Goal: Information Seeking & Learning: Learn about a topic

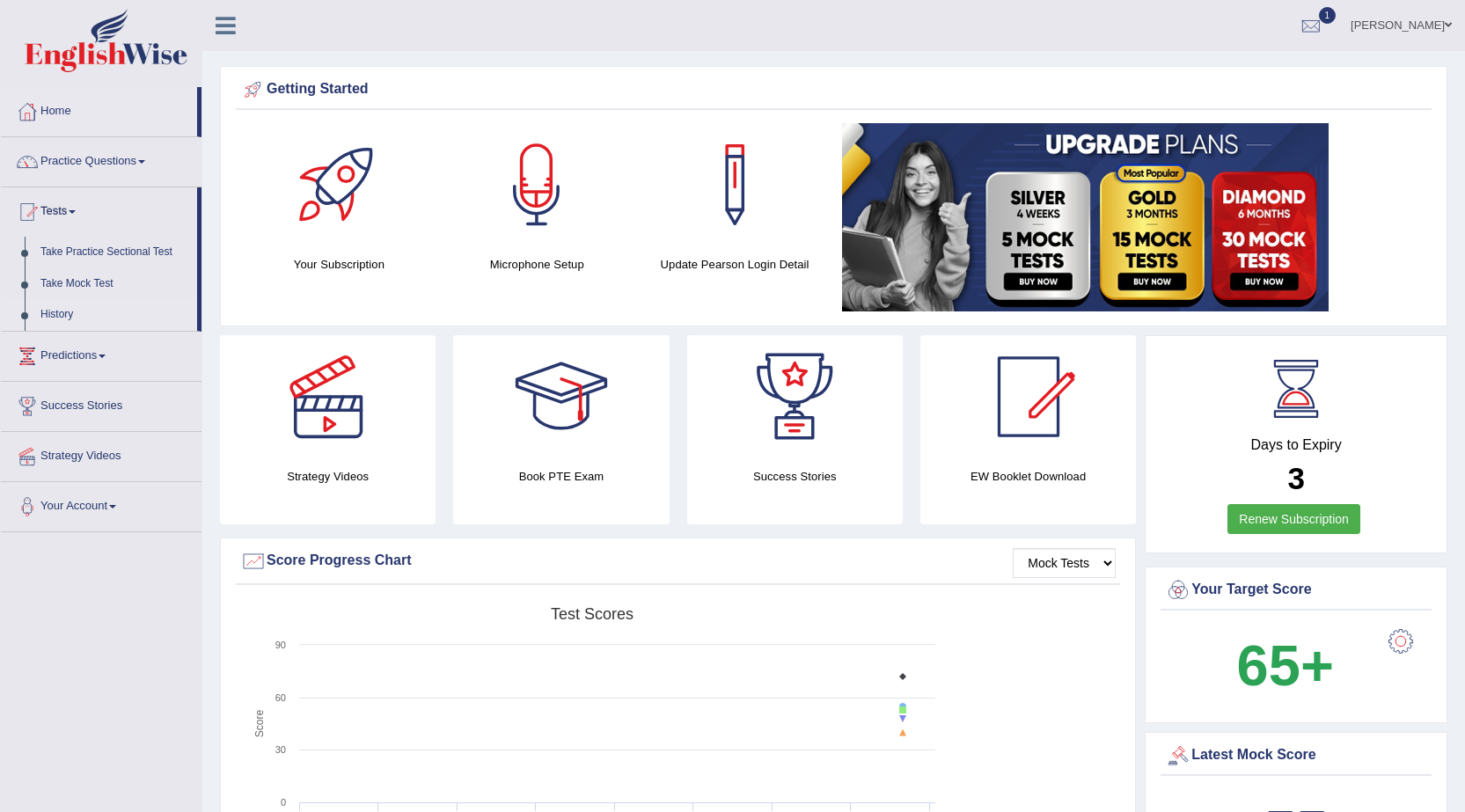
drag, startPoint x: 202, startPoint y: 295, endPoint x: 194, endPoint y: 325, distance: 31.0
click at [106, 358] on link "Predictions" at bounding box center [101, 354] width 200 height 44
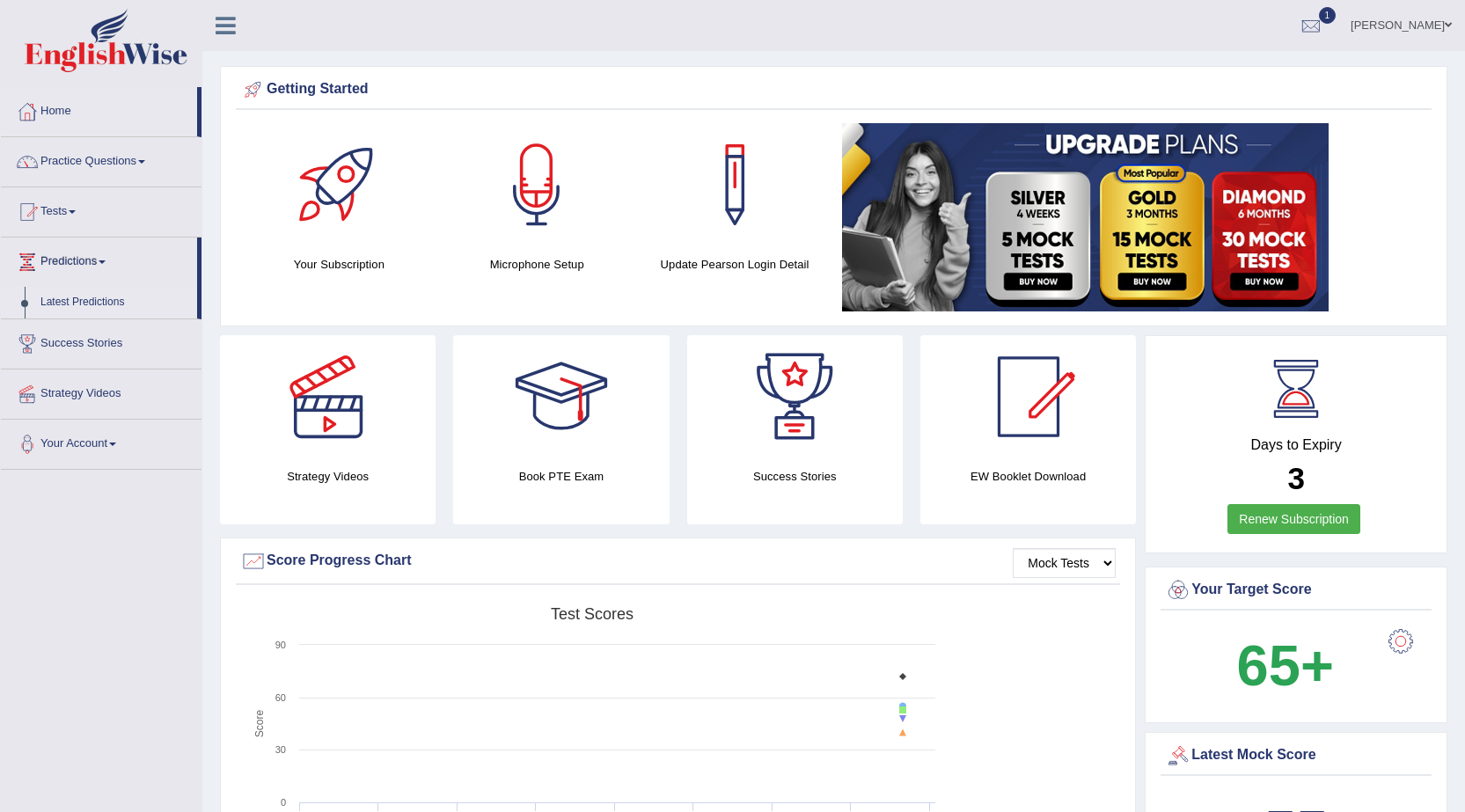
click at [107, 302] on link "Latest Predictions" at bounding box center [114, 302] width 164 height 31
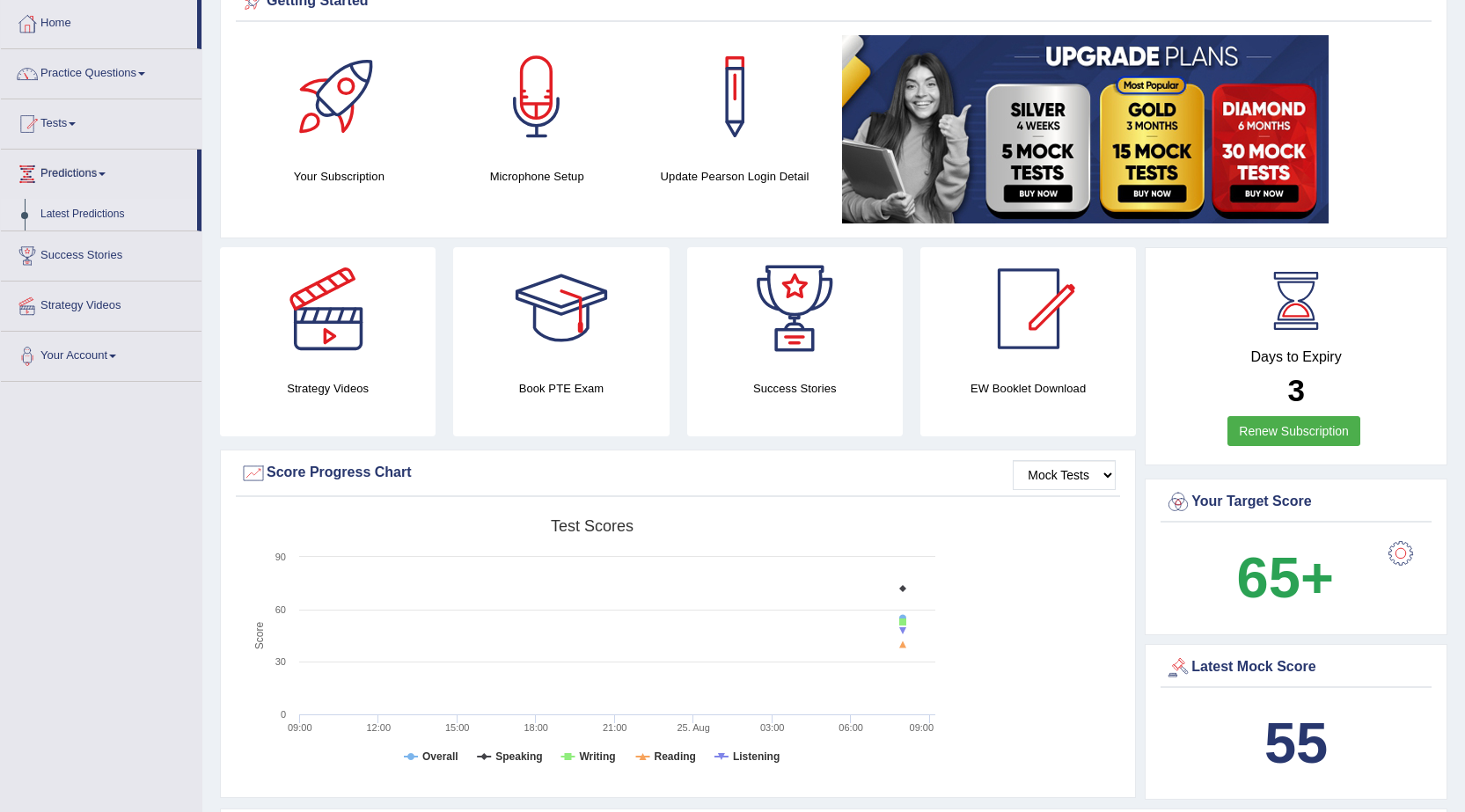
scroll to position [176, 0]
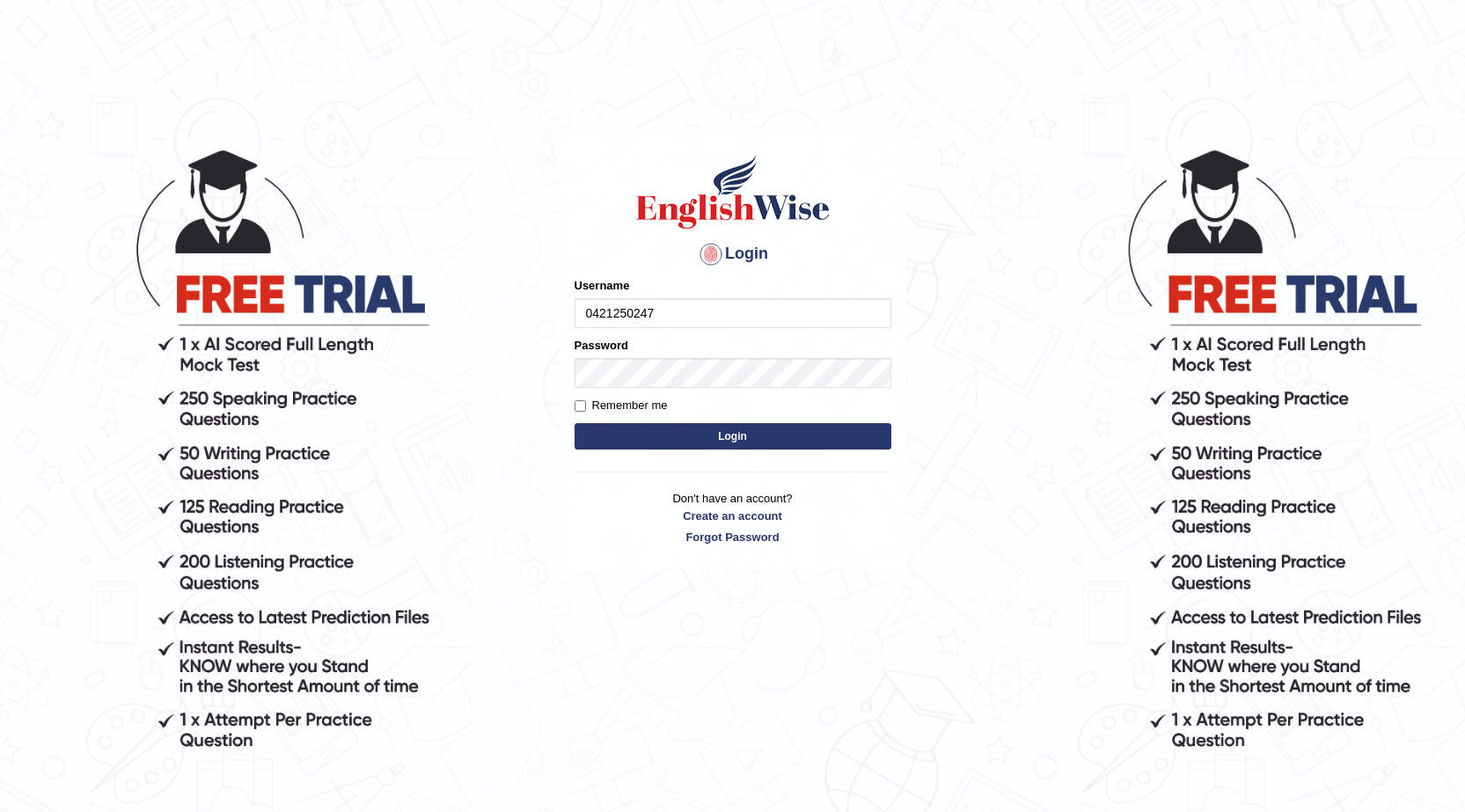
type input "0421250247"
click at [596, 429] on button "Login" at bounding box center [733, 436] width 317 height 27
click at [727, 435] on button "Login" at bounding box center [733, 436] width 317 height 27
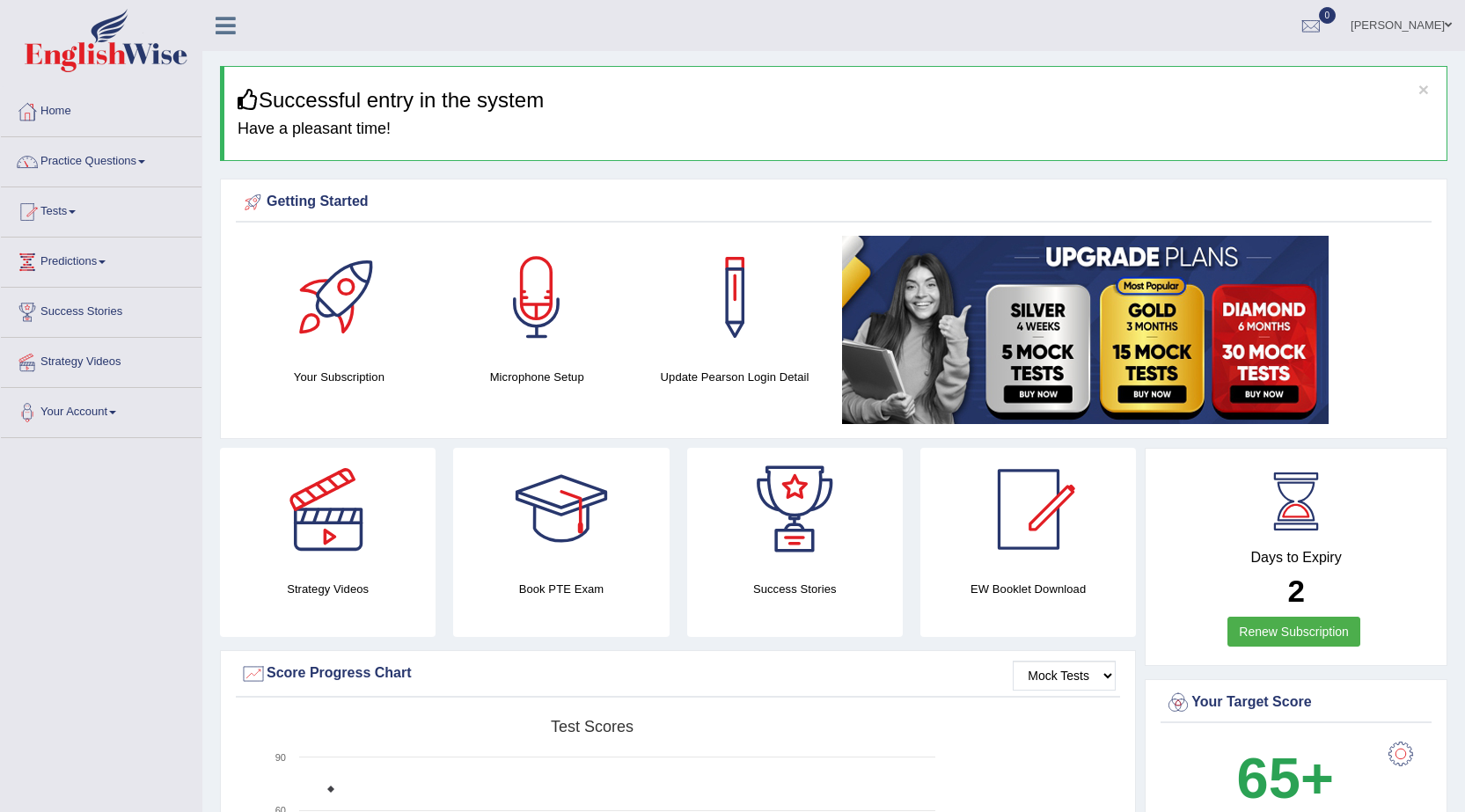
click at [72, 207] on link "Tests" at bounding box center [101, 209] width 200 height 44
click at [145, 244] on link "Take Practice Sectional Test" at bounding box center [114, 253] width 164 height 31
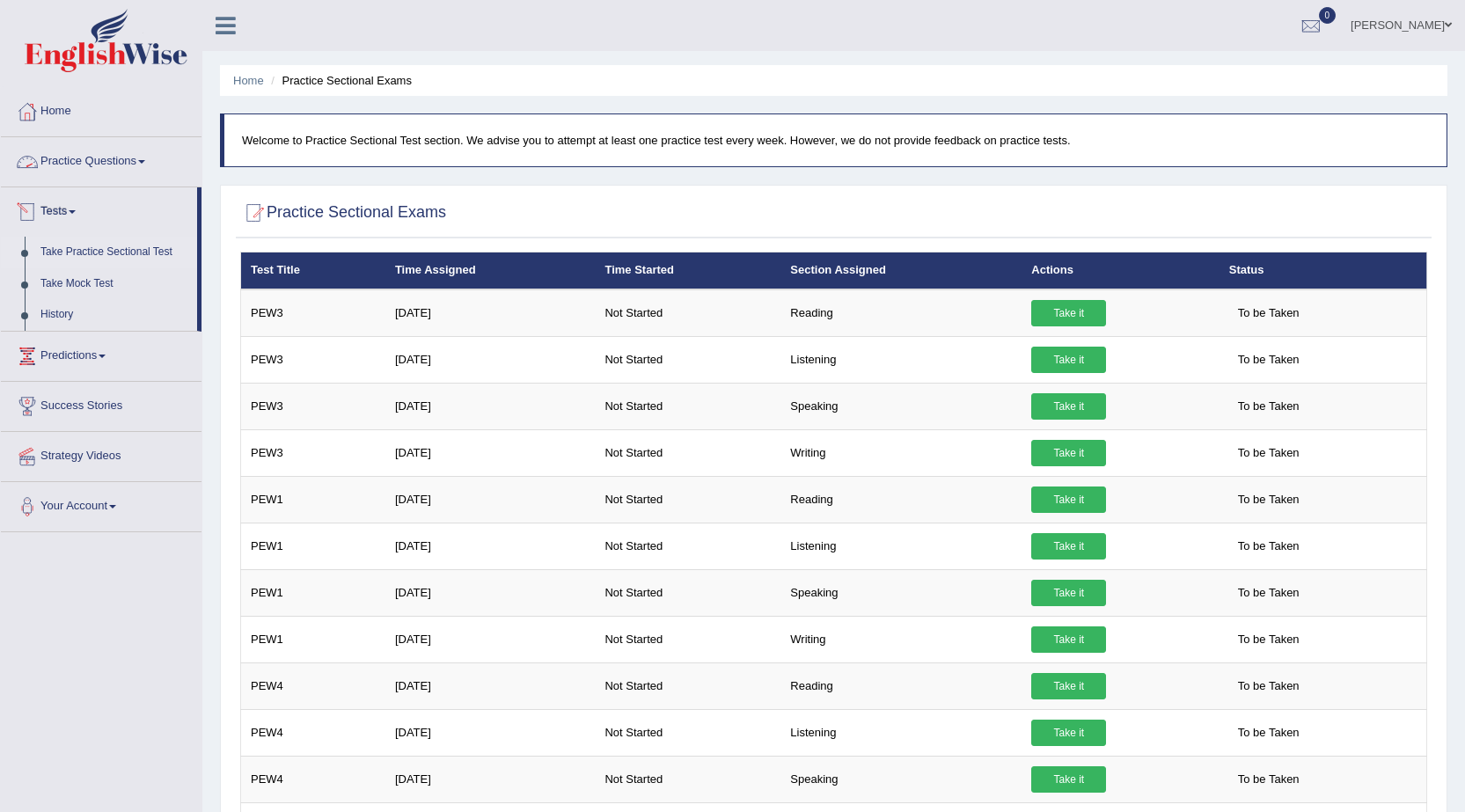
click at [156, 160] on link "Practice Questions" at bounding box center [101, 159] width 200 height 44
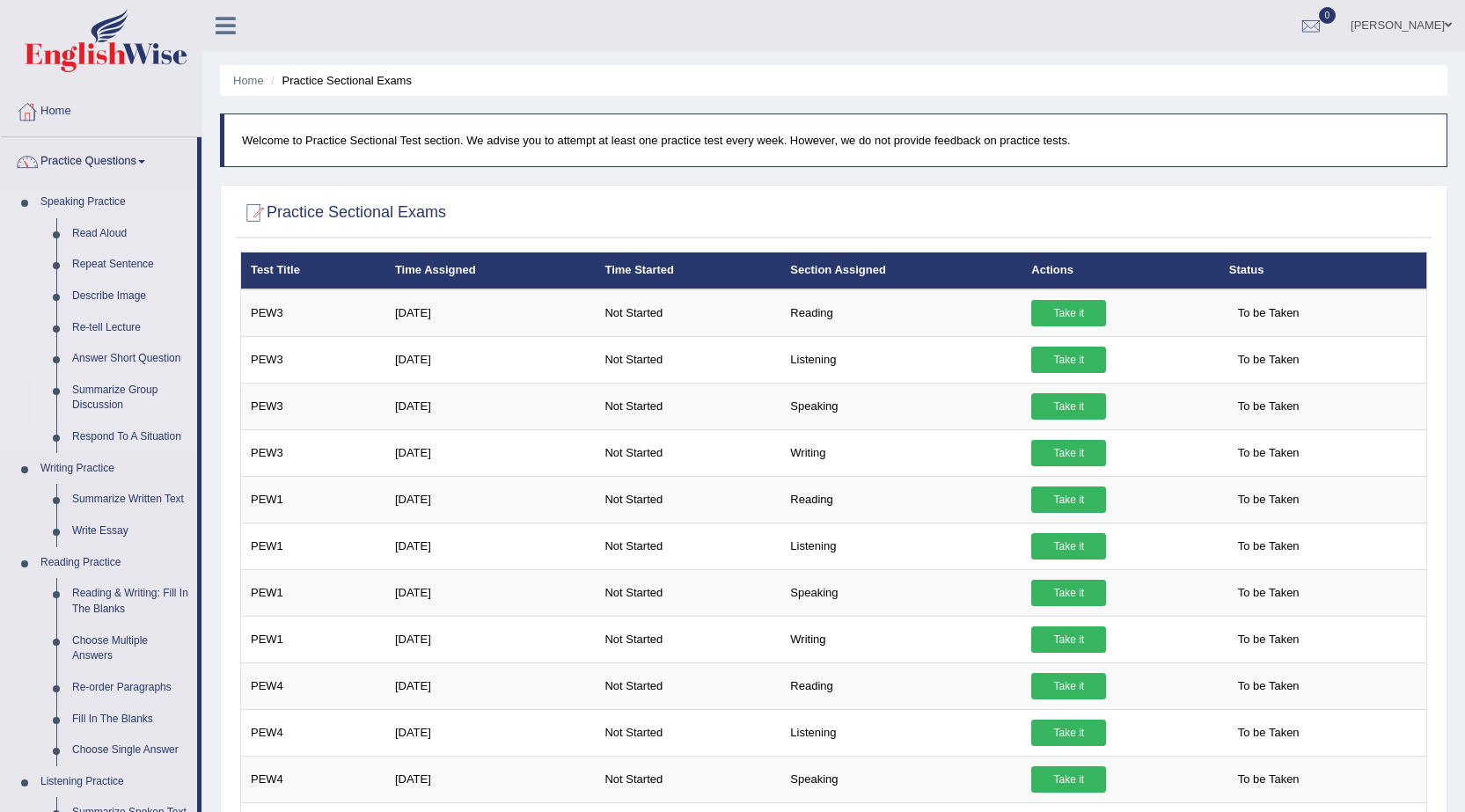
click at [118, 392] on link "Summarize Group Discussion" at bounding box center [130, 398] width 133 height 47
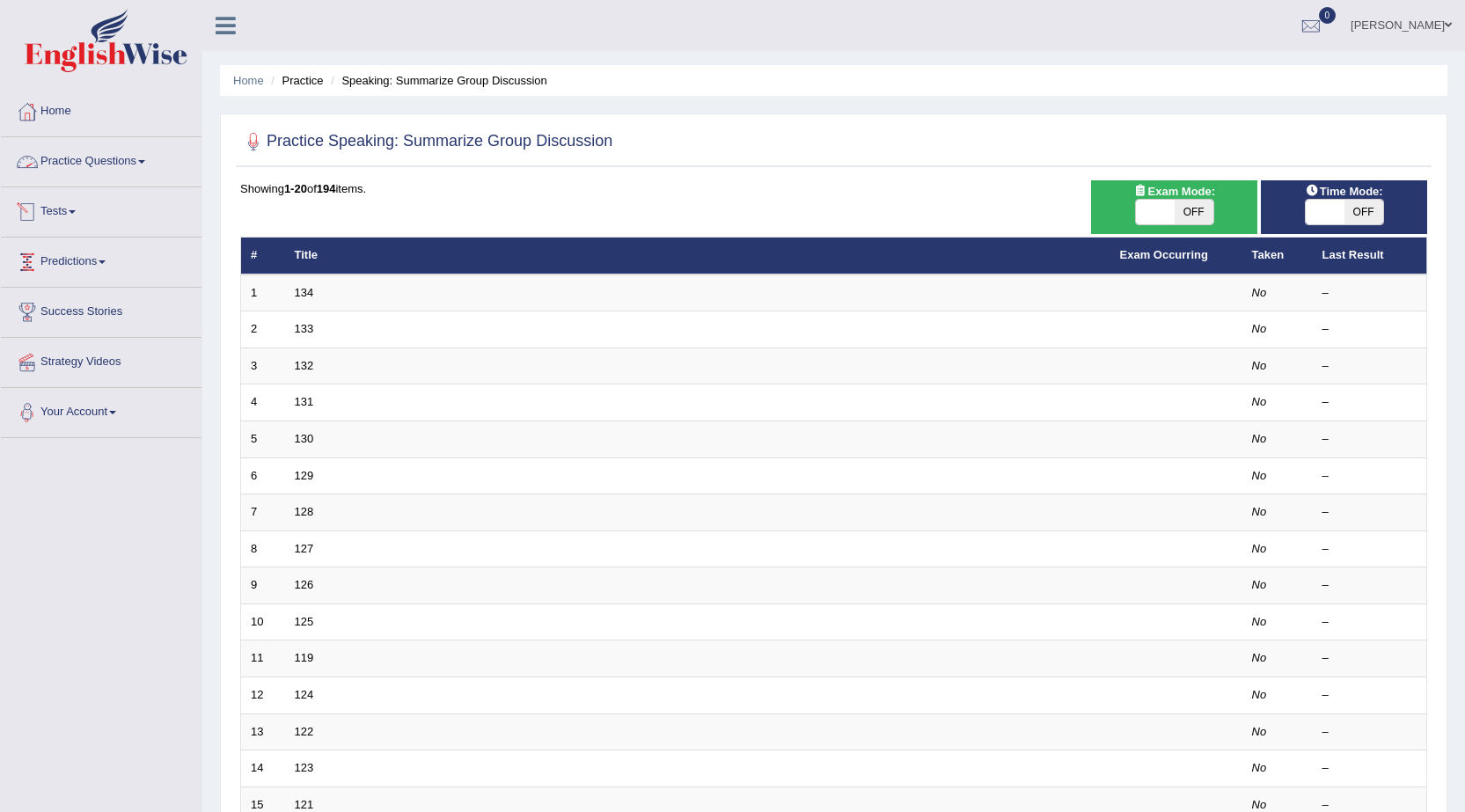
click at [135, 157] on link "Practice Questions" at bounding box center [101, 159] width 200 height 44
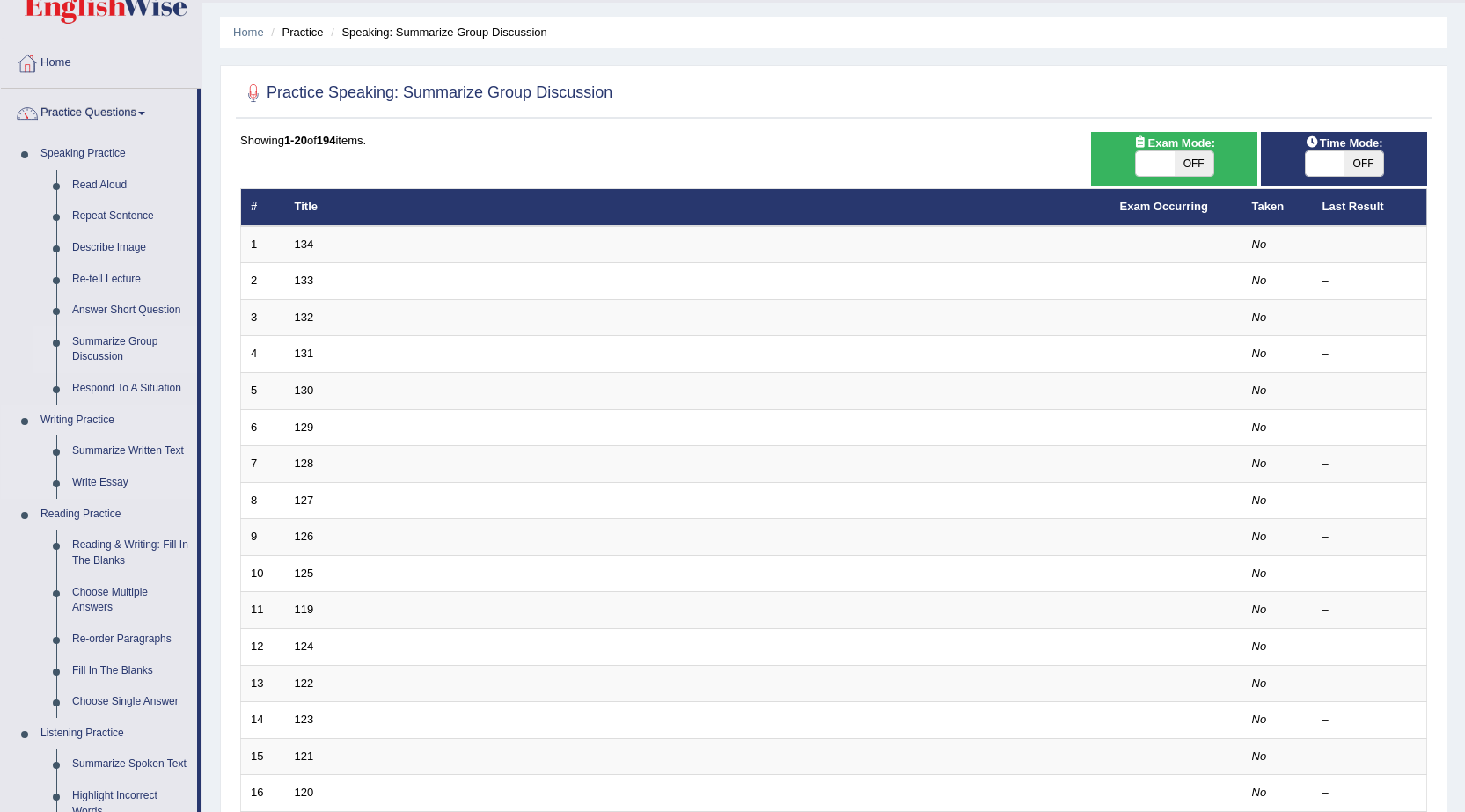
scroll to position [88, 0]
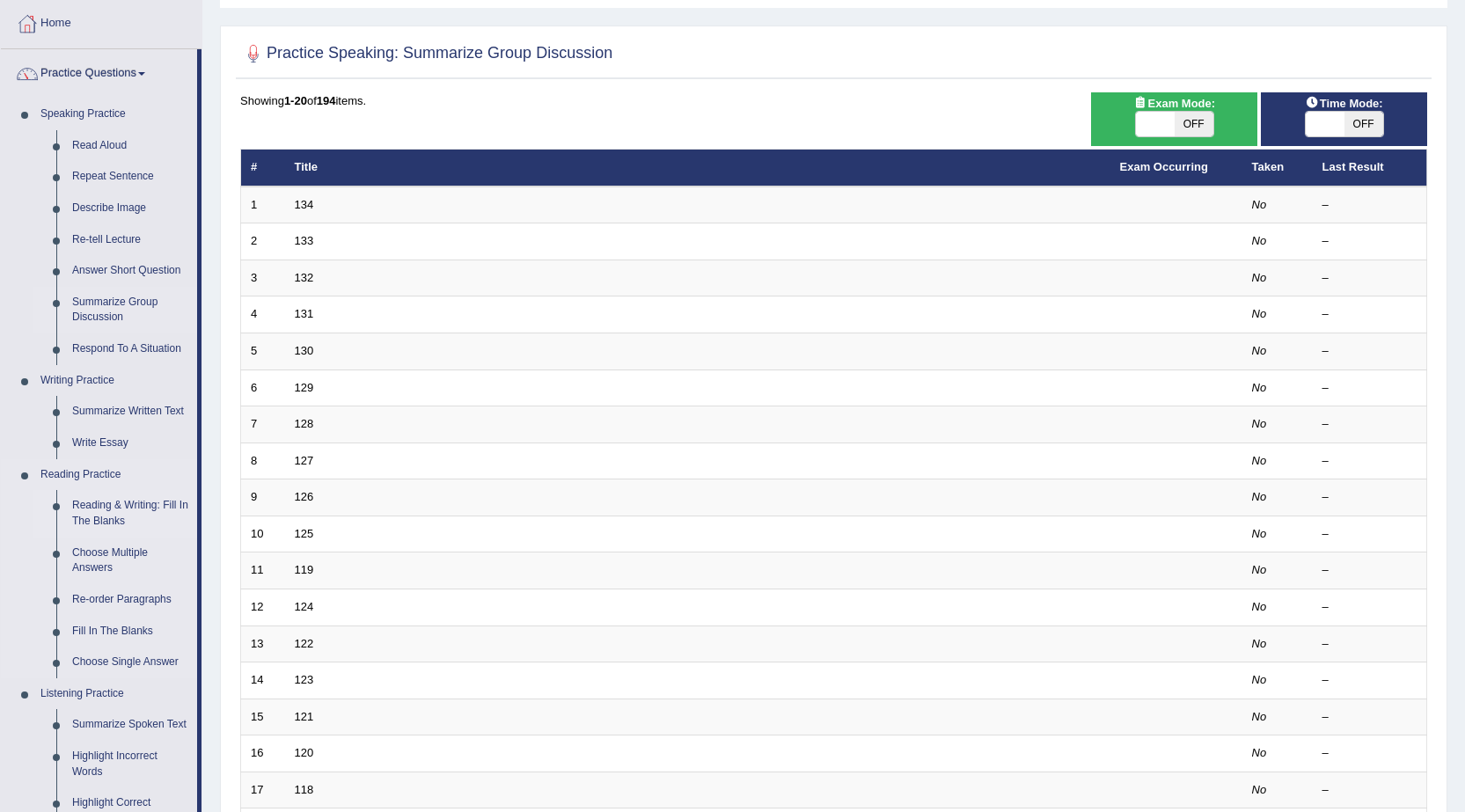
click at [138, 508] on link "Reading & Writing: Fill In The Blanks" at bounding box center [130, 513] width 133 height 47
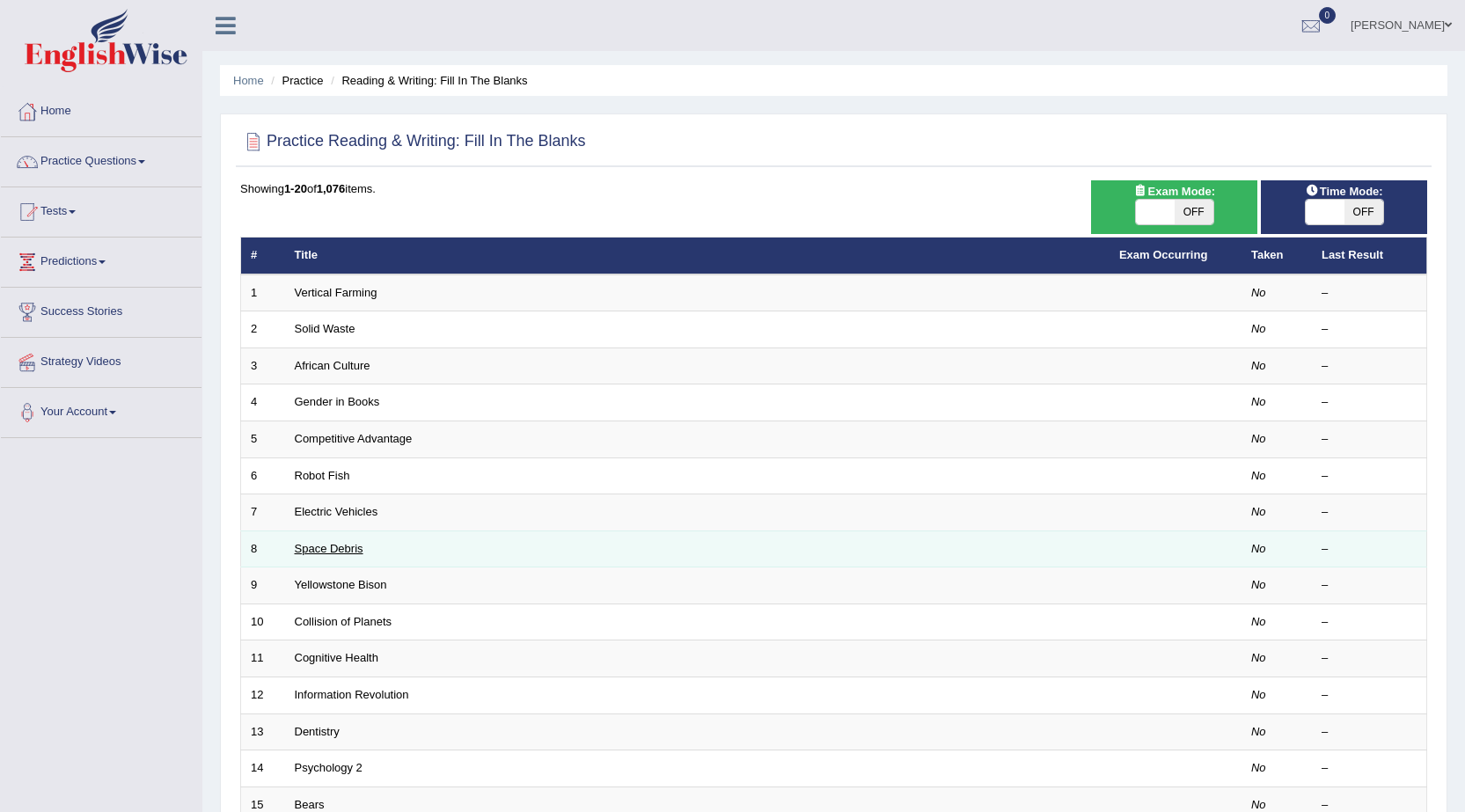
click at [321, 548] on link "Space Debris" at bounding box center [329, 548] width 69 height 13
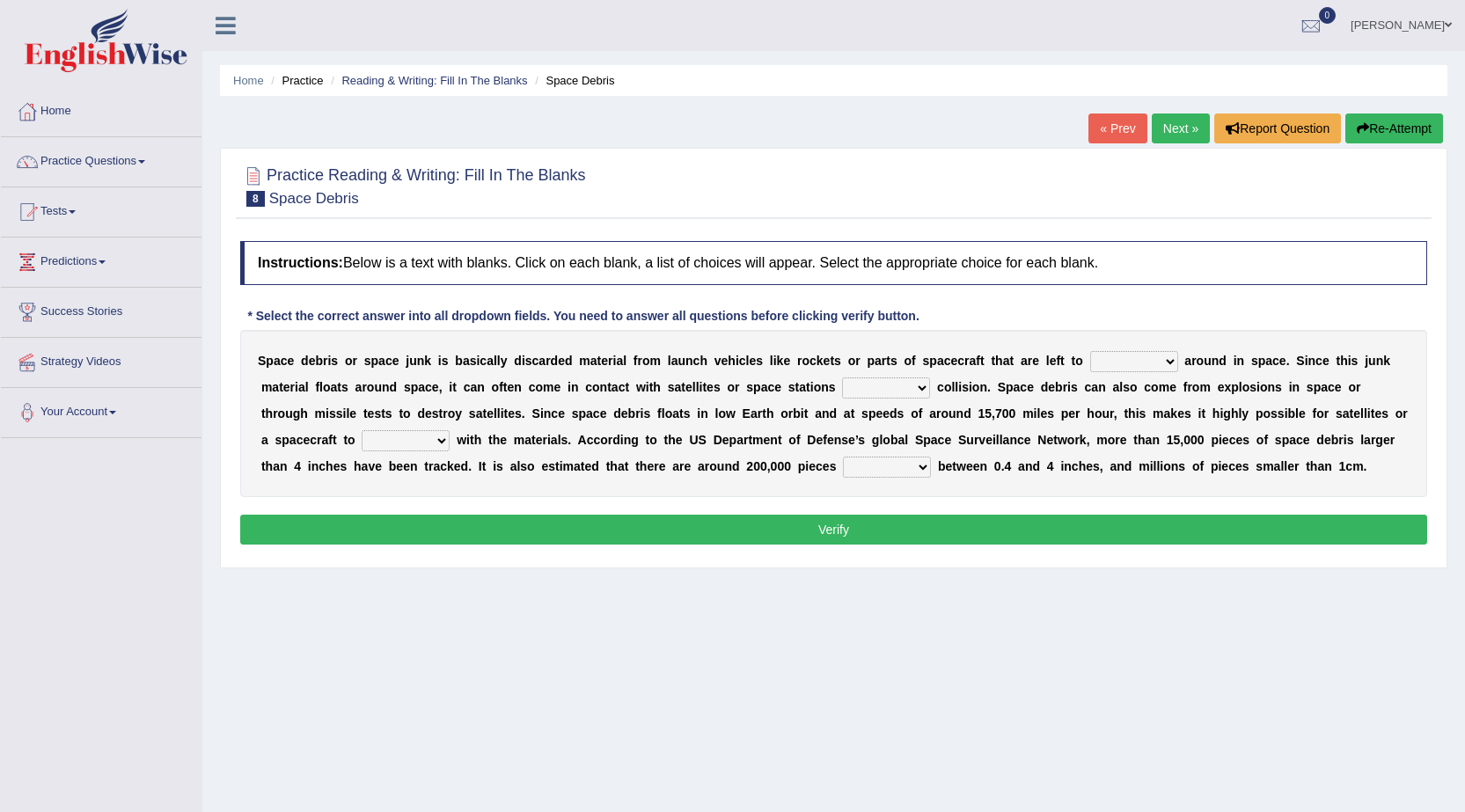
click at [1165, 355] on select "twist center roam loll" at bounding box center [1134, 361] width 88 height 21
select select "center"
click at [1090, 351] on select "twist center roam loll" at bounding box center [1134, 361] width 88 height 21
click at [918, 393] on select "risks risk risked risking" at bounding box center [886, 388] width 88 height 21
select select "risk"
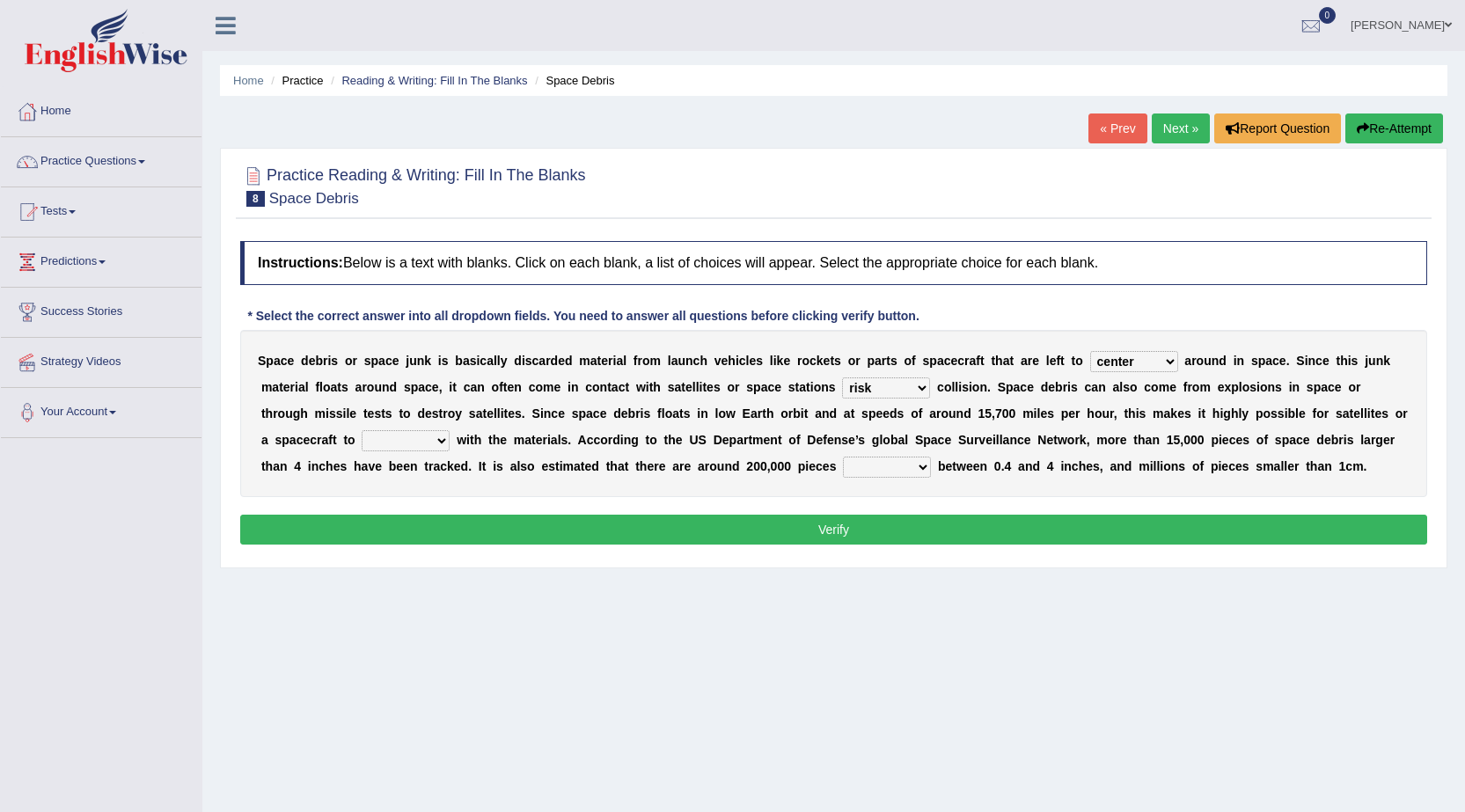
click at [842, 378] on select "risks risk risked risking" at bounding box center [886, 388] width 88 height 21
click at [436, 442] on select "collect collate collide collocate" at bounding box center [406, 440] width 88 height 21
select select "collect"
click at [362, 430] on select "collect collate collide collocate" at bounding box center [406, 440] width 88 height 21
click at [906, 468] on select "sized sizing size sizes" at bounding box center [887, 467] width 88 height 21
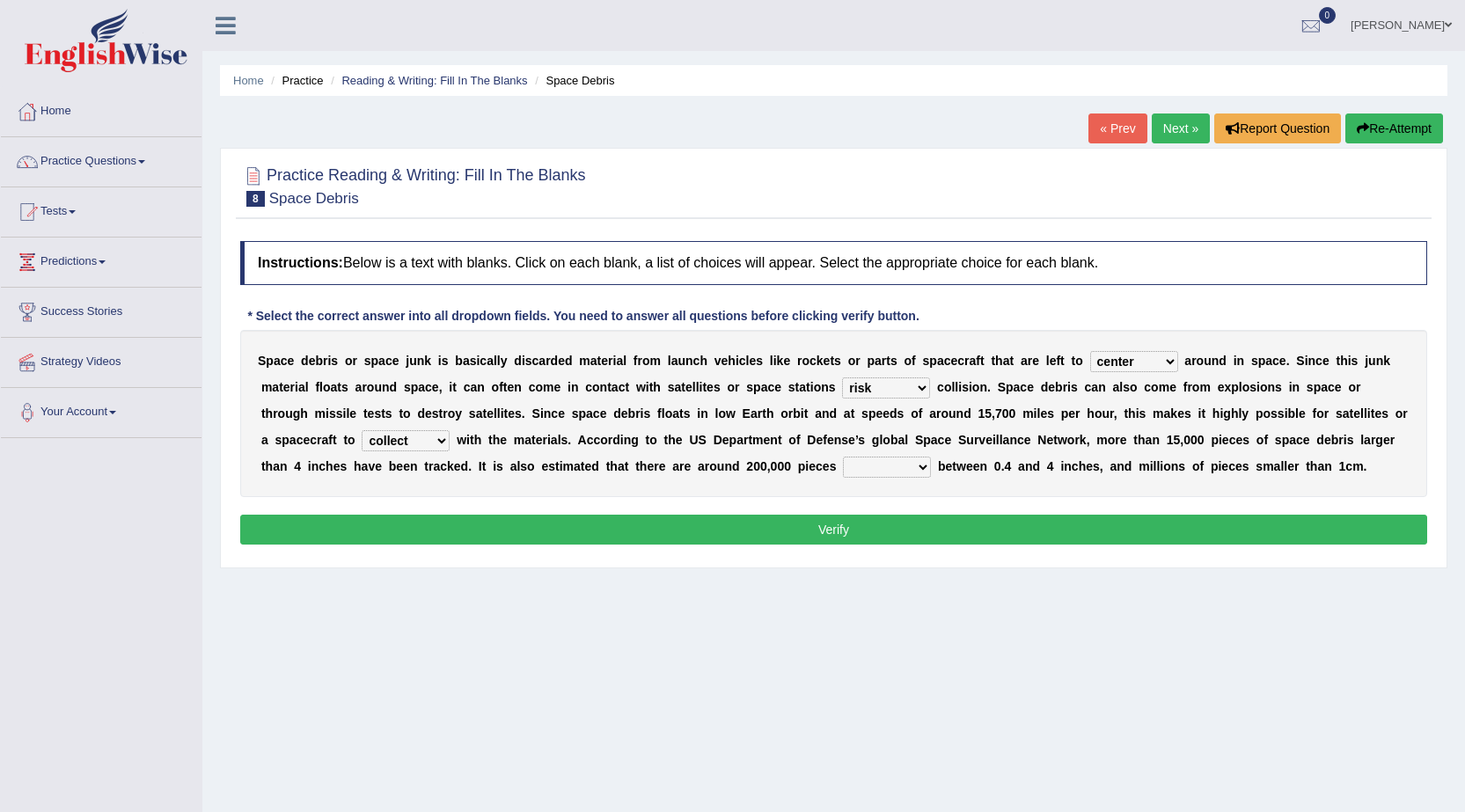
select select "size"
click at [843, 457] on select "sized sizing size sizes" at bounding box center [887, 467] width 88 height 21
click at [861, 535] on button "Verify" at bounding box center [834, 529] width 1187 height 30
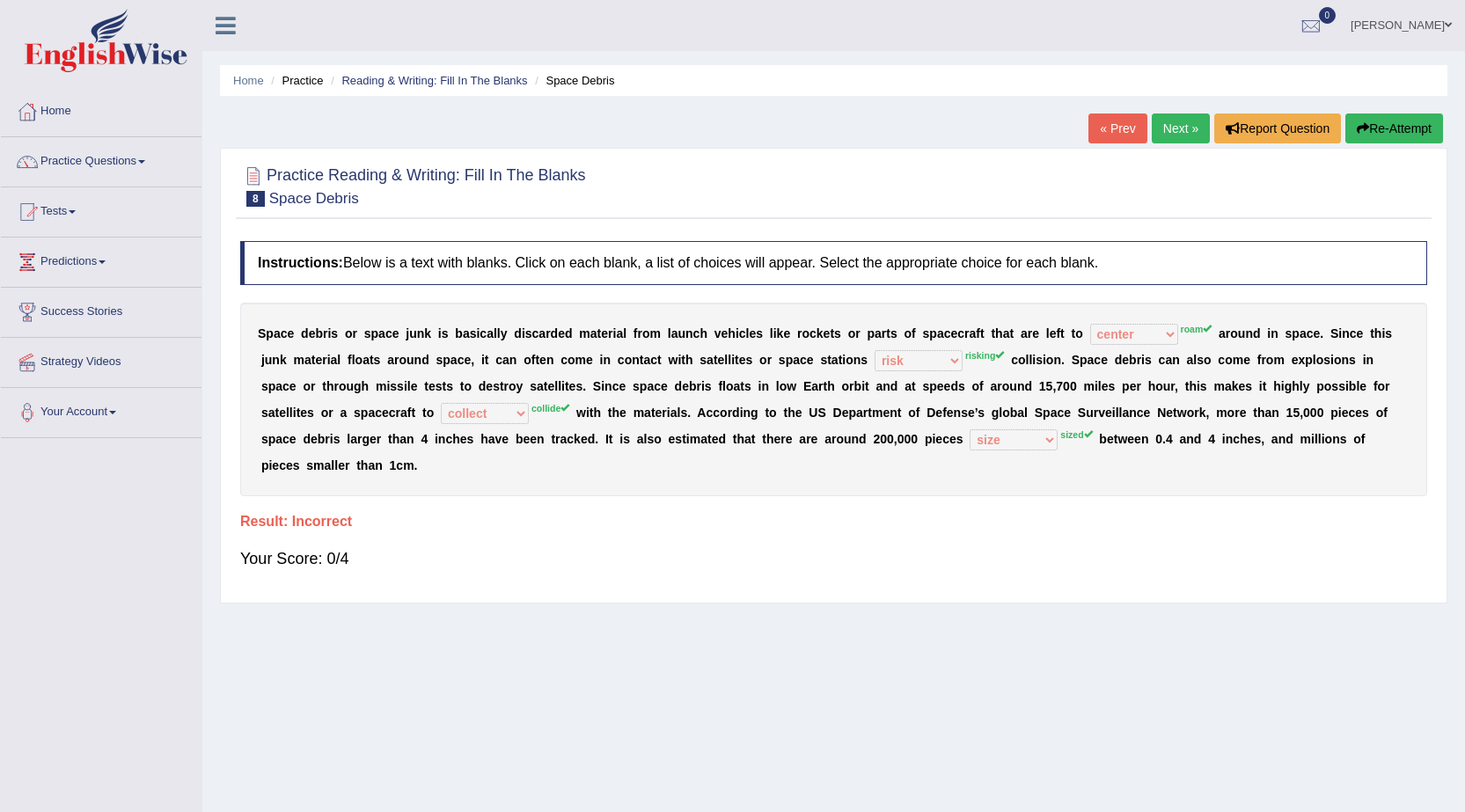
click at [1156, 132] on link "Next »" at bounding box center [1180, 129] width 58 height 30
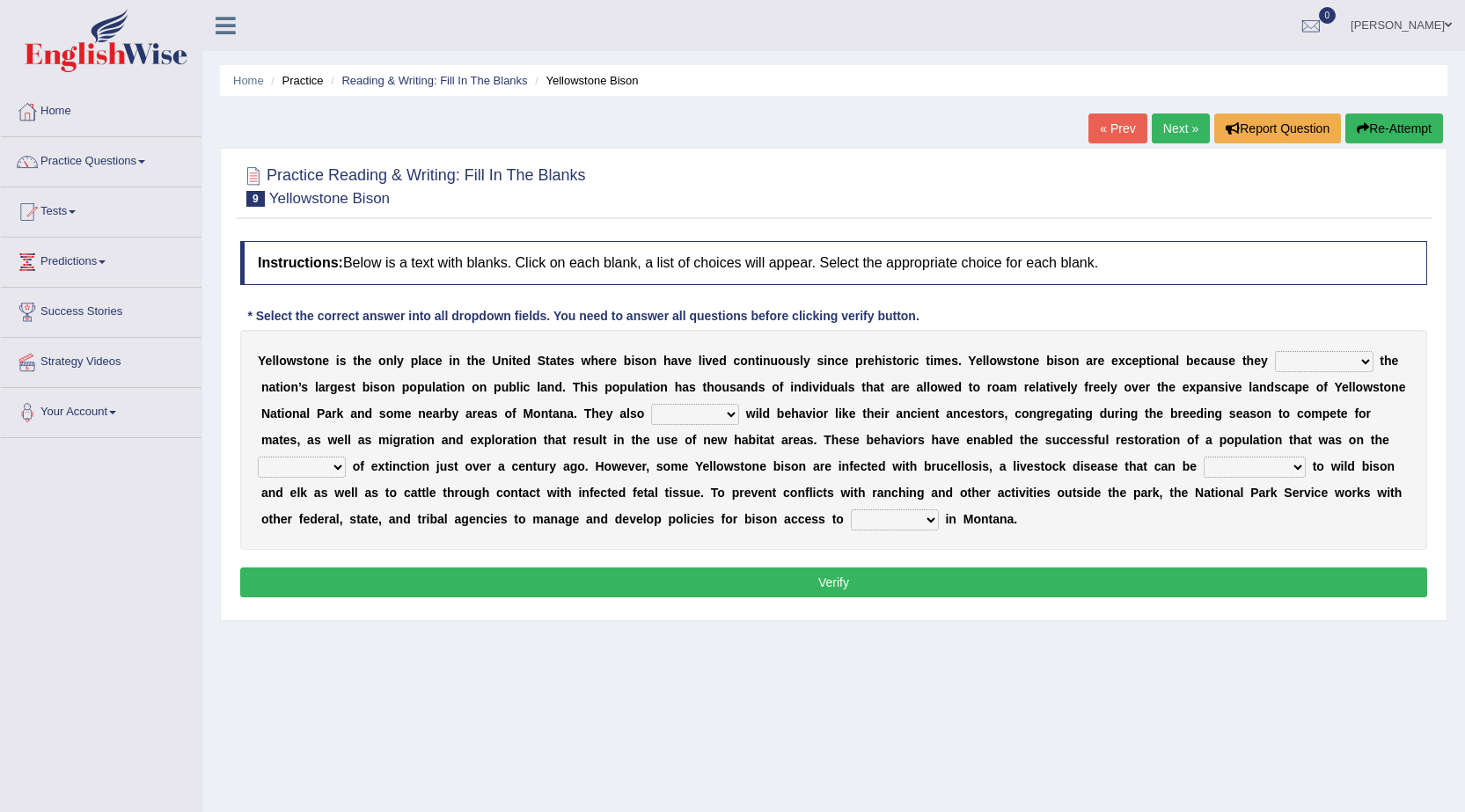
click at [1360, 361] on select "congregate comprise consist compromise" at bounding box center [1324, 361] width 98 height 21
select select "comprise"
click at [1275, 351] on select "congregate comprise consist compromise" at bounding box center [1324, 361] width 98 height 21
click at [716, 412] on select "exhibit disregard resist encourage" at bounding box center [695, 414] width 88 height 21
select select "encourage"
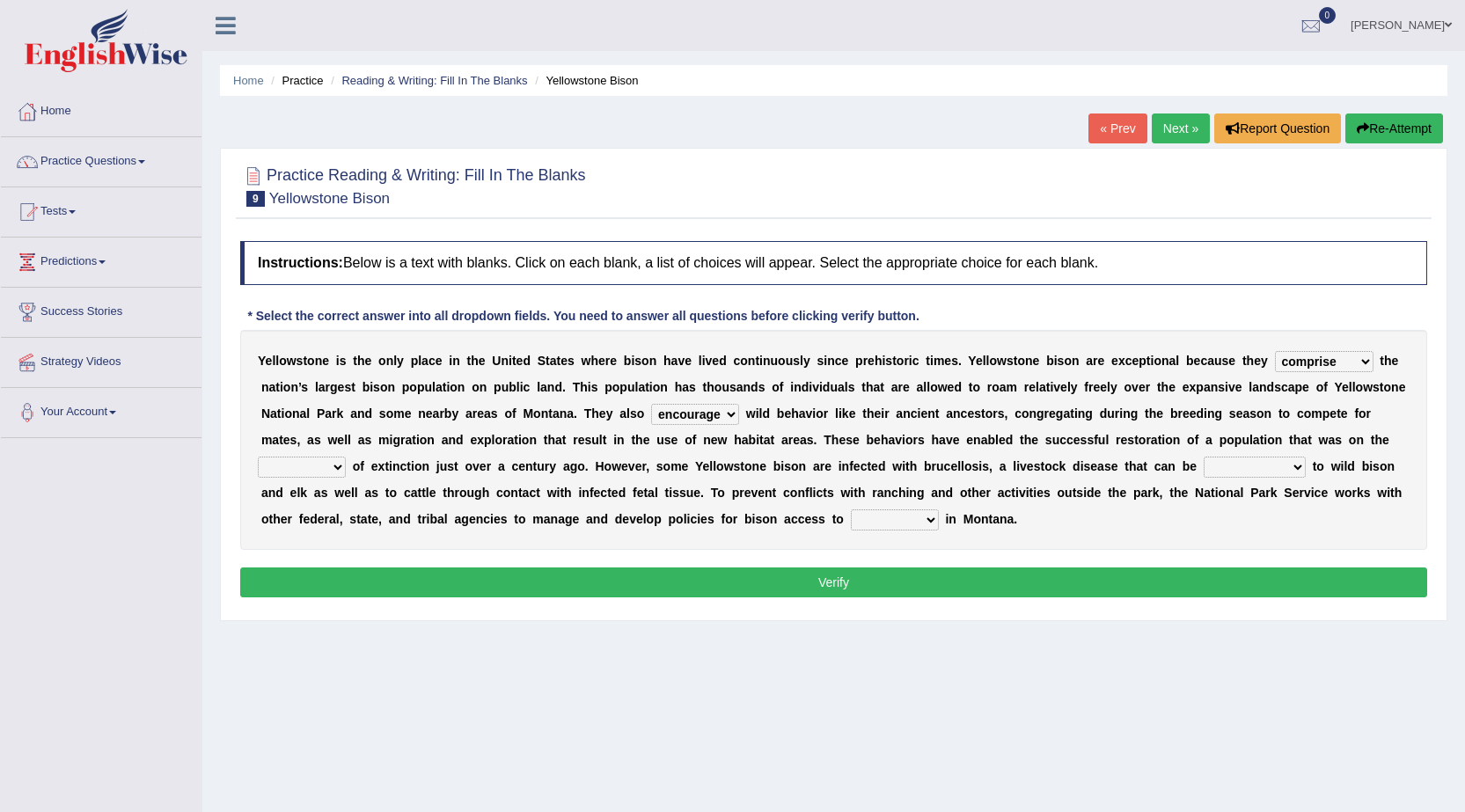
click at [651, 404] on select "exhibit disregard resist encourage" at bounding box center [695, 414] width 88 height 21
click at [336, 471] on select "brine brink danger brindle" at bounding box center [302, 467] width 88 height 21
select select "danger"
click at [258, 457] on select "brine brink danger brindle" at bounding box center [302, 467] width 88 height 21
click at [1303, 466] on select "transplanted transported transgressed transmitted" at bounding box center [1255, 467] width 102 height 21
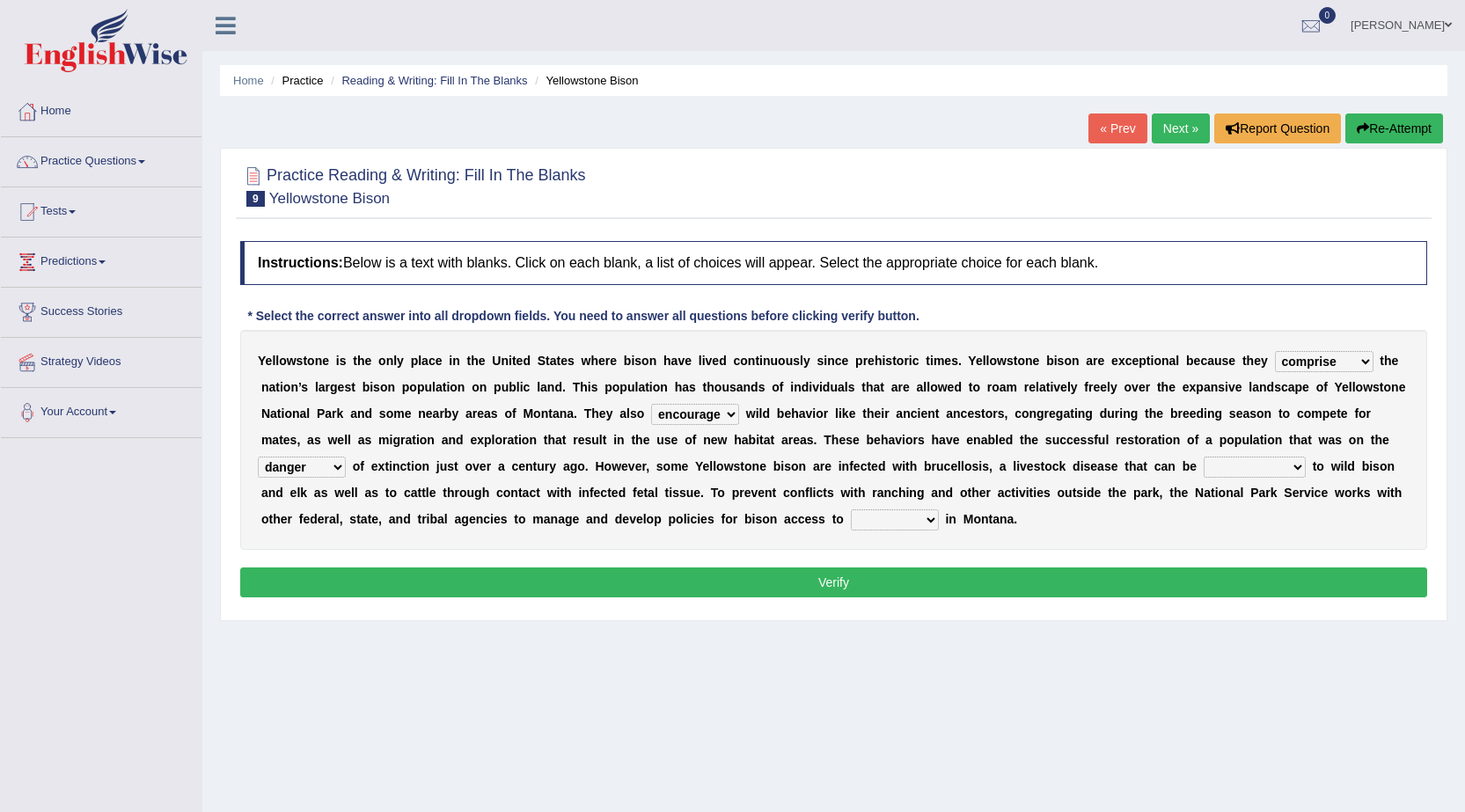
select select "transmitted"
click at [1204, 457] on select "transplanted transported transgressed transmitted" at bounding box center [1255, 467] width 102 height 21
click at [927, 518] on select "habitat habitat habitant food" at bounding box center [895, 520] width 88 height 21
select select "habitat"
click at [851, 510] on select "habitat habitat habitant food" at bounding box center [895, 520] width 88 height 21
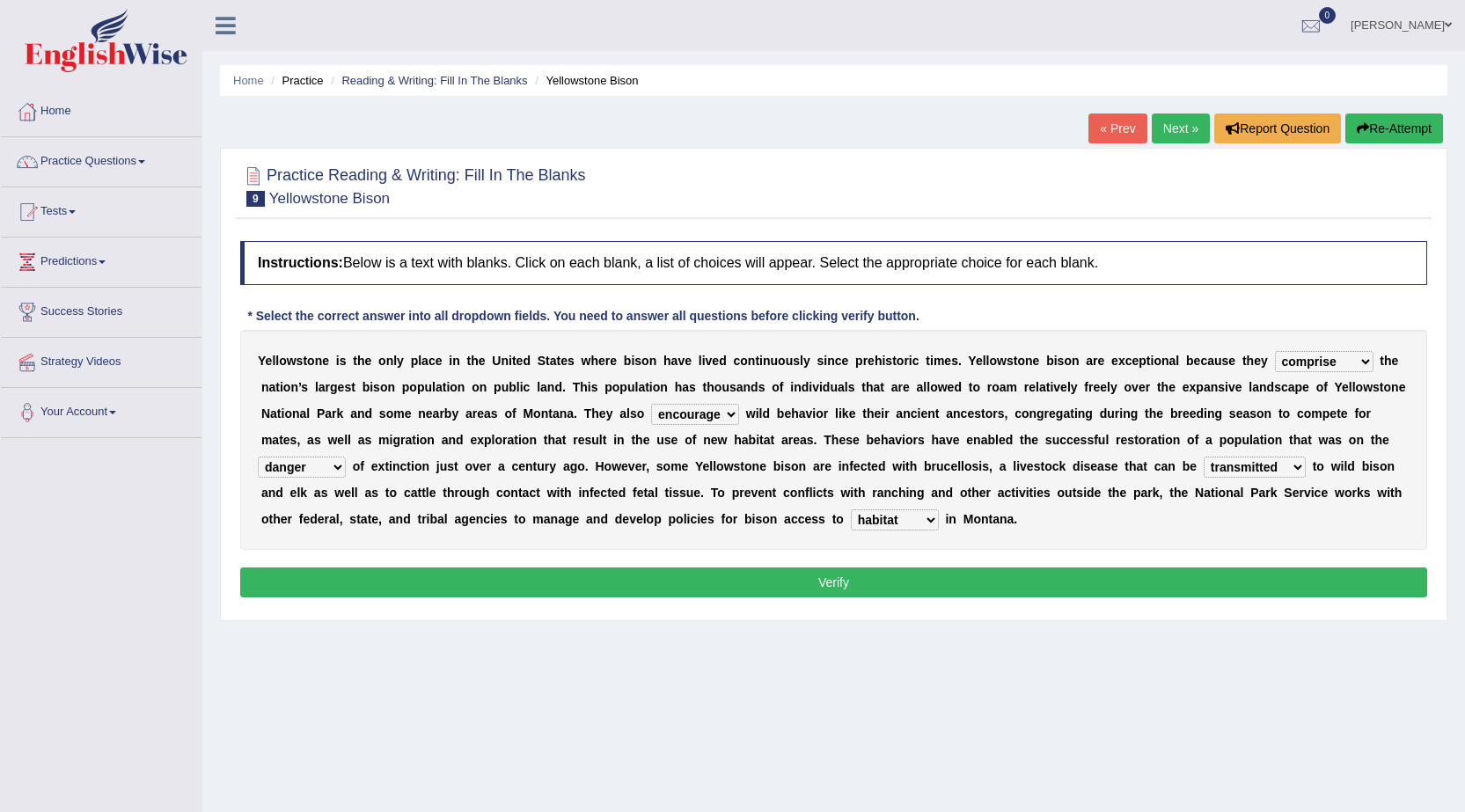
click at [892, 575] on button "Verify" at bounding box center [834, 582] width 1187 height 30
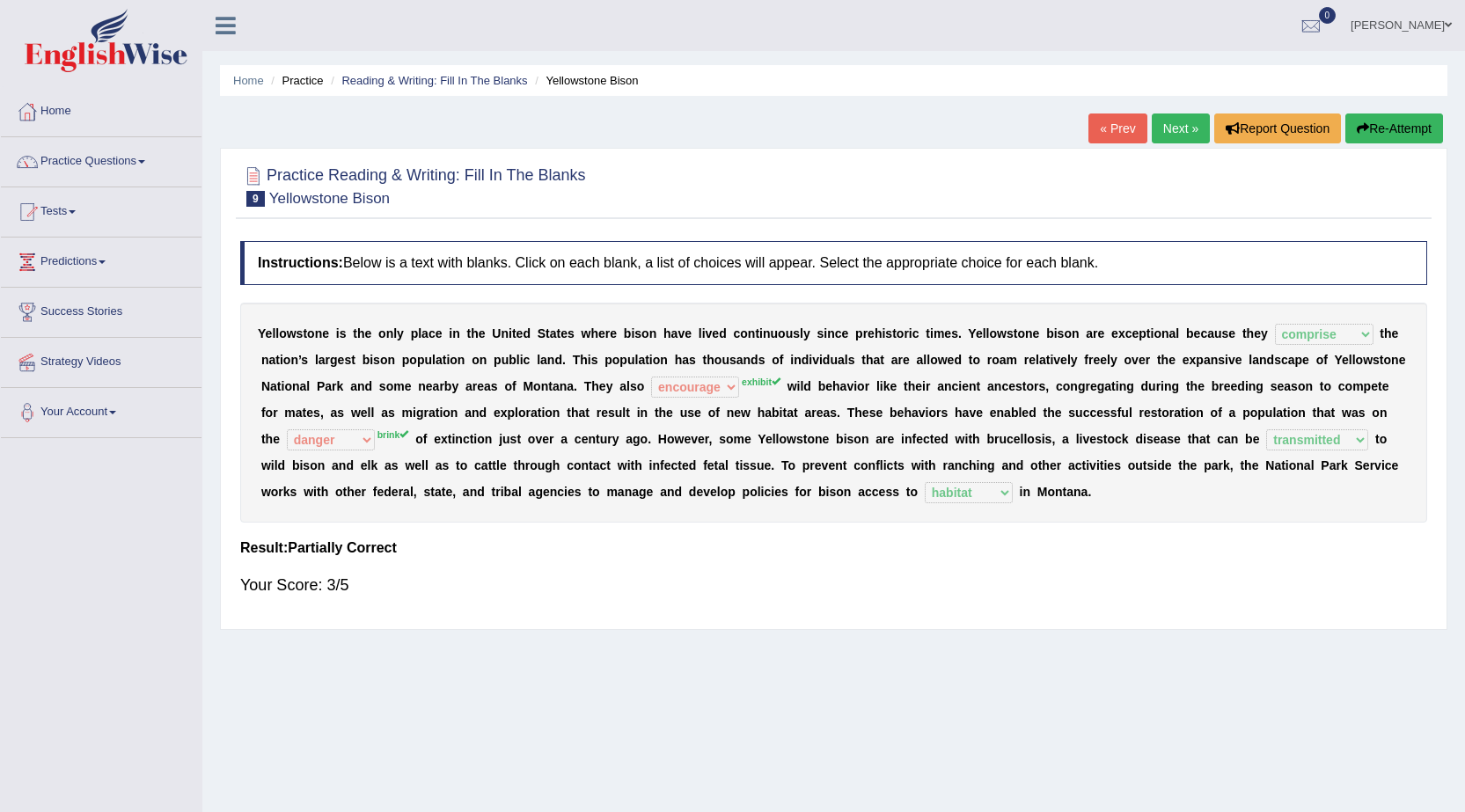
click at [1172, 125] on link "Next »" at bounding box center [1180, 129] width 58 height 30
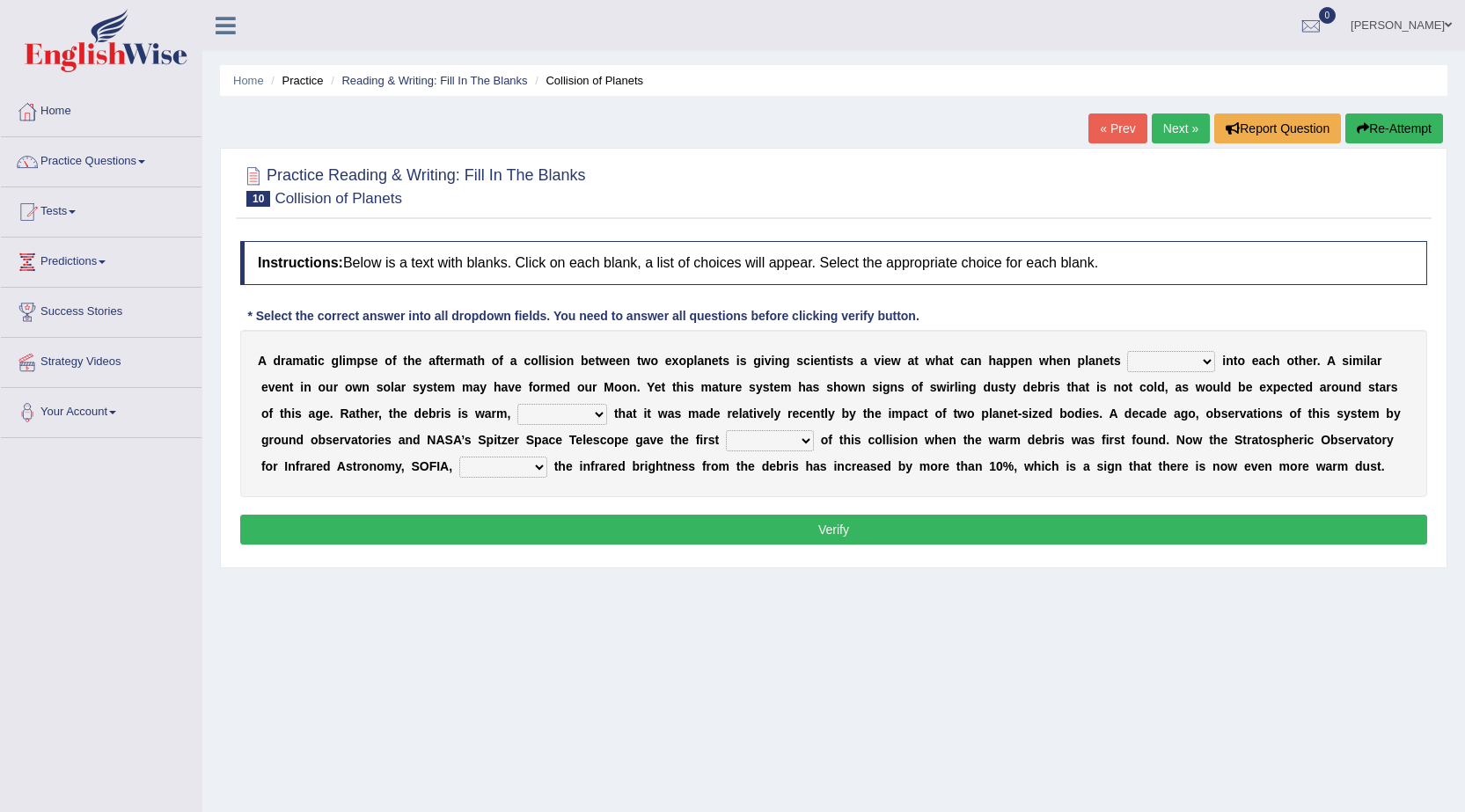
click at [1200, 356] on select "crash explore roam implode" at bounding box center [1171, 361] width 88 height 21
select select "crash"
click at [1127, 351] on select "crash explore roam implode" at bounding box center [1171, 361] width 88 height 21
click at [599, 414] on select "reinforcing sentencing forging conducing" at bounding box center [562, 414] width 90 height 21
select select "conducing"
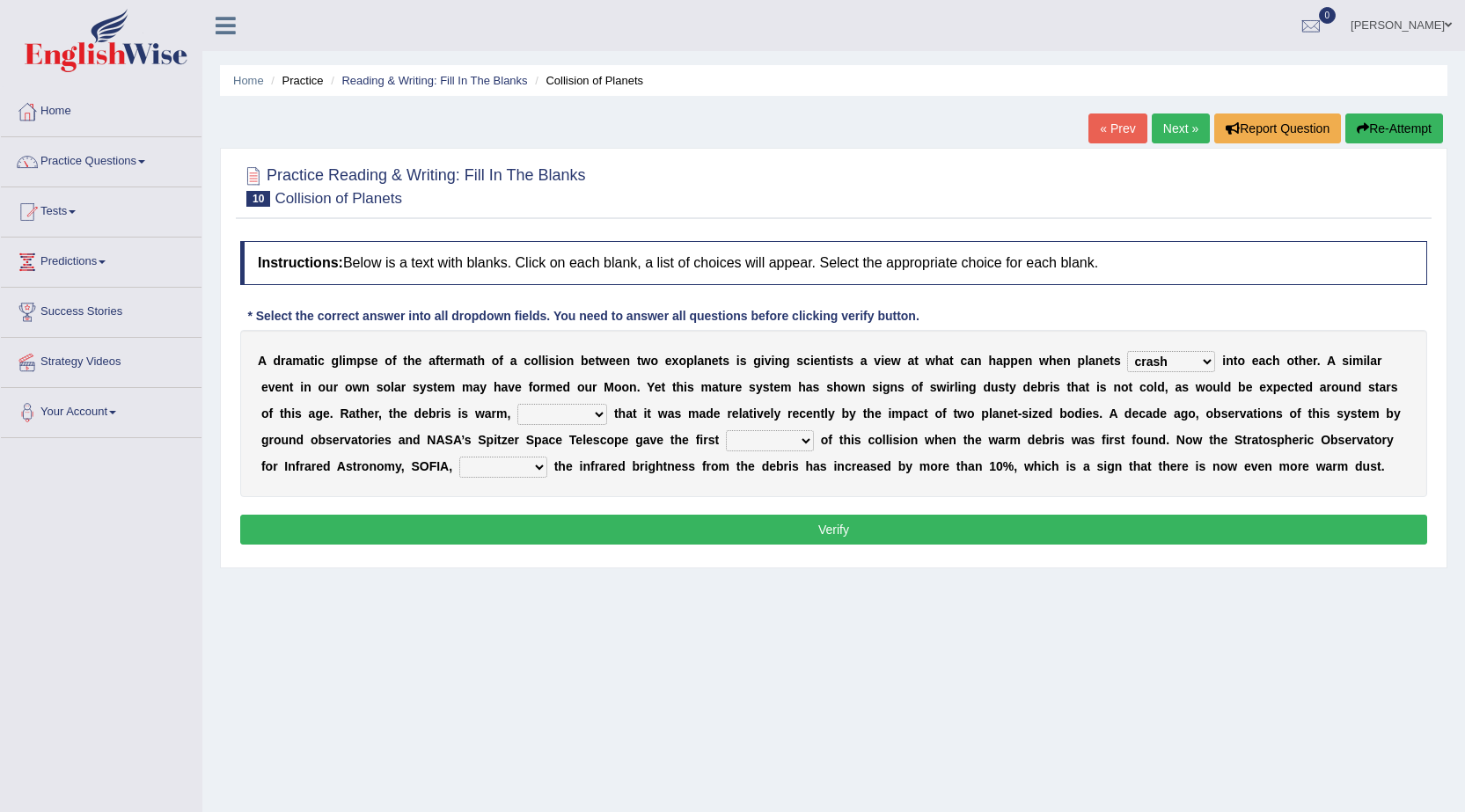
click at [517, 404] on select "reinforcing sentencing forging conducing" at bounding box center [562, 414] width 90 height 21
click at [792, 438] on select "pints faints hints taints" at bounding box center [770, 440] width 88 height 21
select select "taints"
click at [726, 430] on select "pints faints hints taints" at bounding box center [770, 440] width 88 height 21
click at [511, 471] on select "concealed revealed repealed unsealed" at bounding box center [503, 467] width 88 height 21
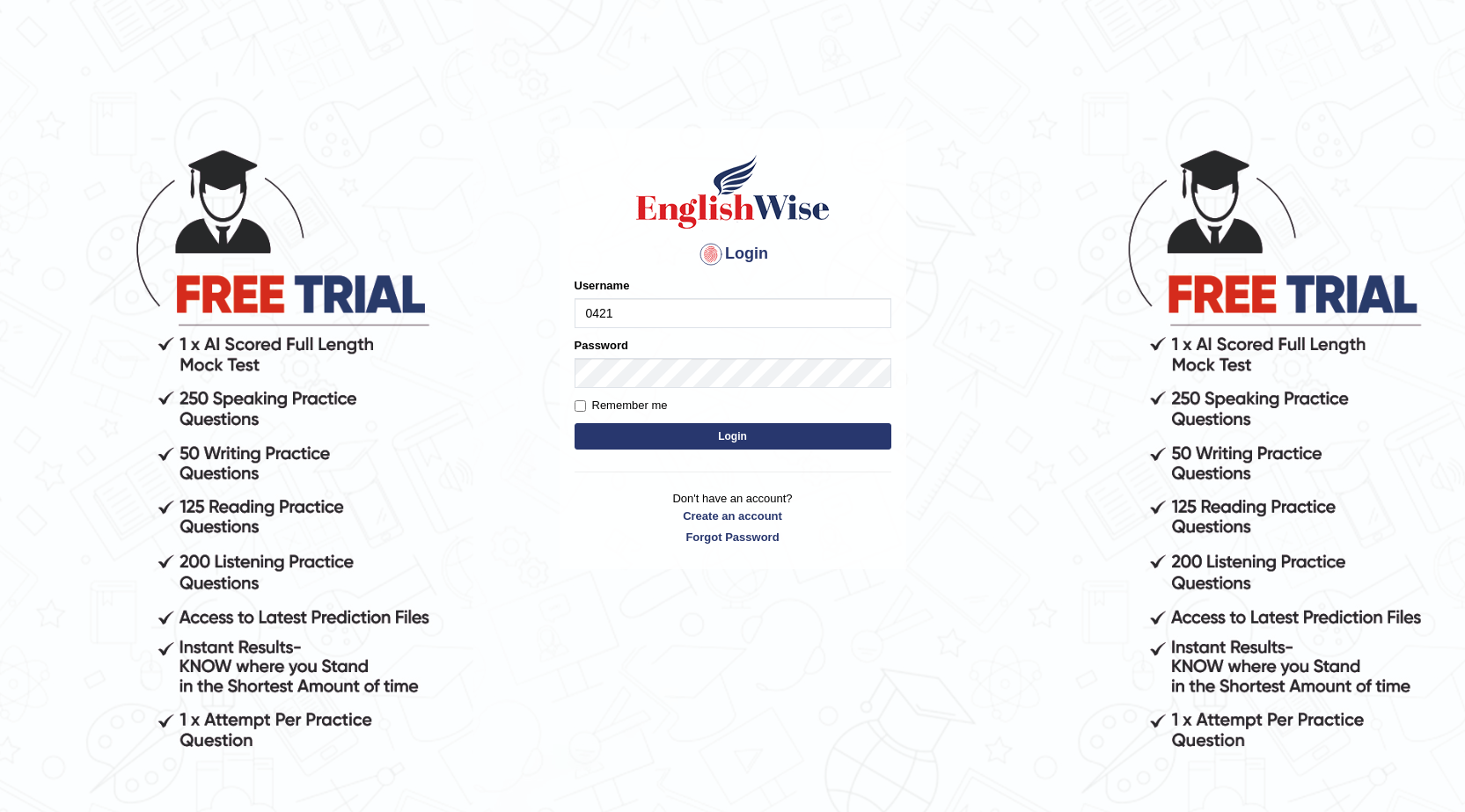
type input "0421250247"
click at [1048, 491] on body "Login Please fix the following errors: Username 0421250247 Password Remember me…" at bounding box center [732, 479] width 1465 height 812
click at [695, 428] on button "Login" at bounding box center [733, 436] width 317 height 27
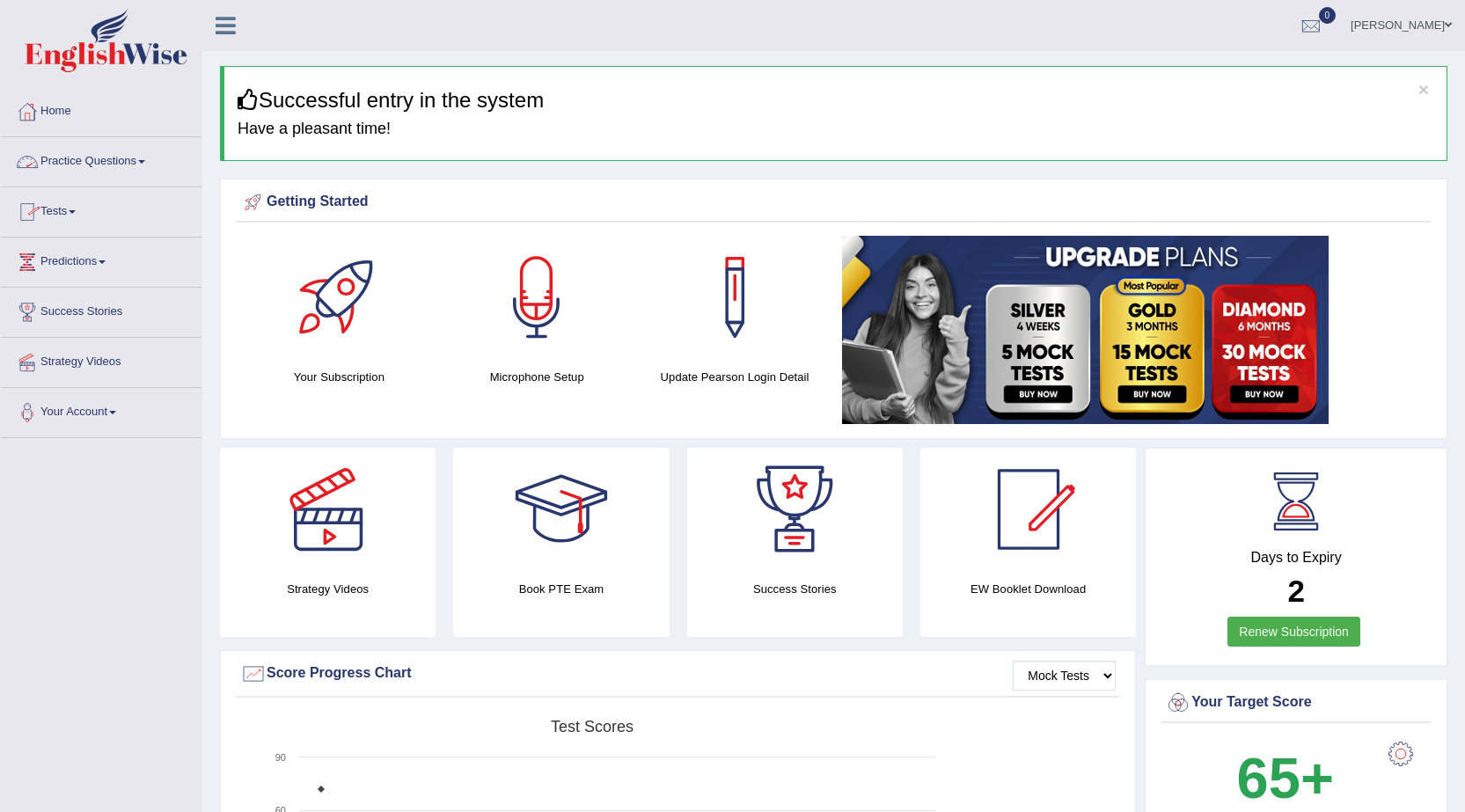
click at [114, 157] on link "Practice Questions" at bounding box center [101, 159] width 200 height 44
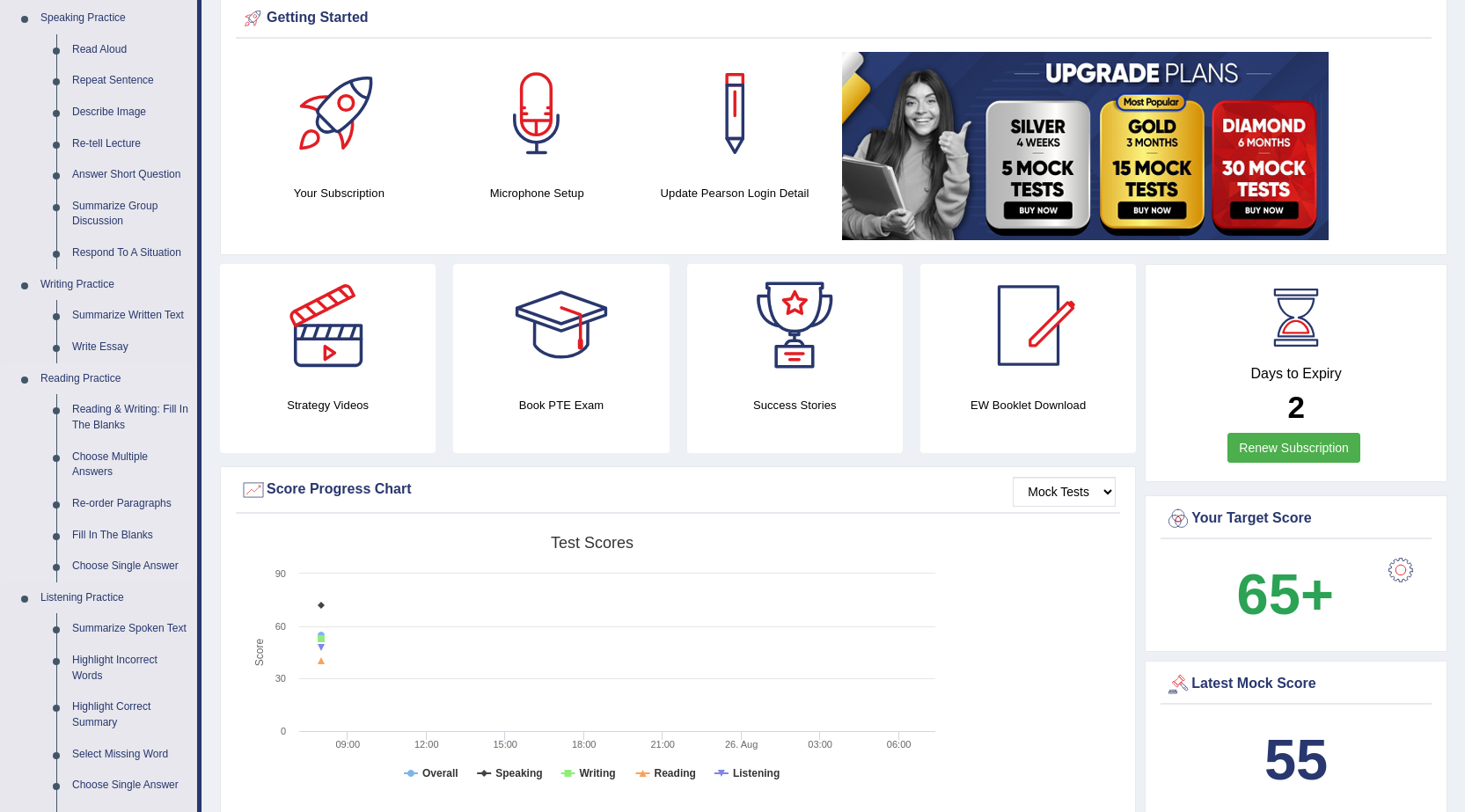
scroll to position [88, 0]
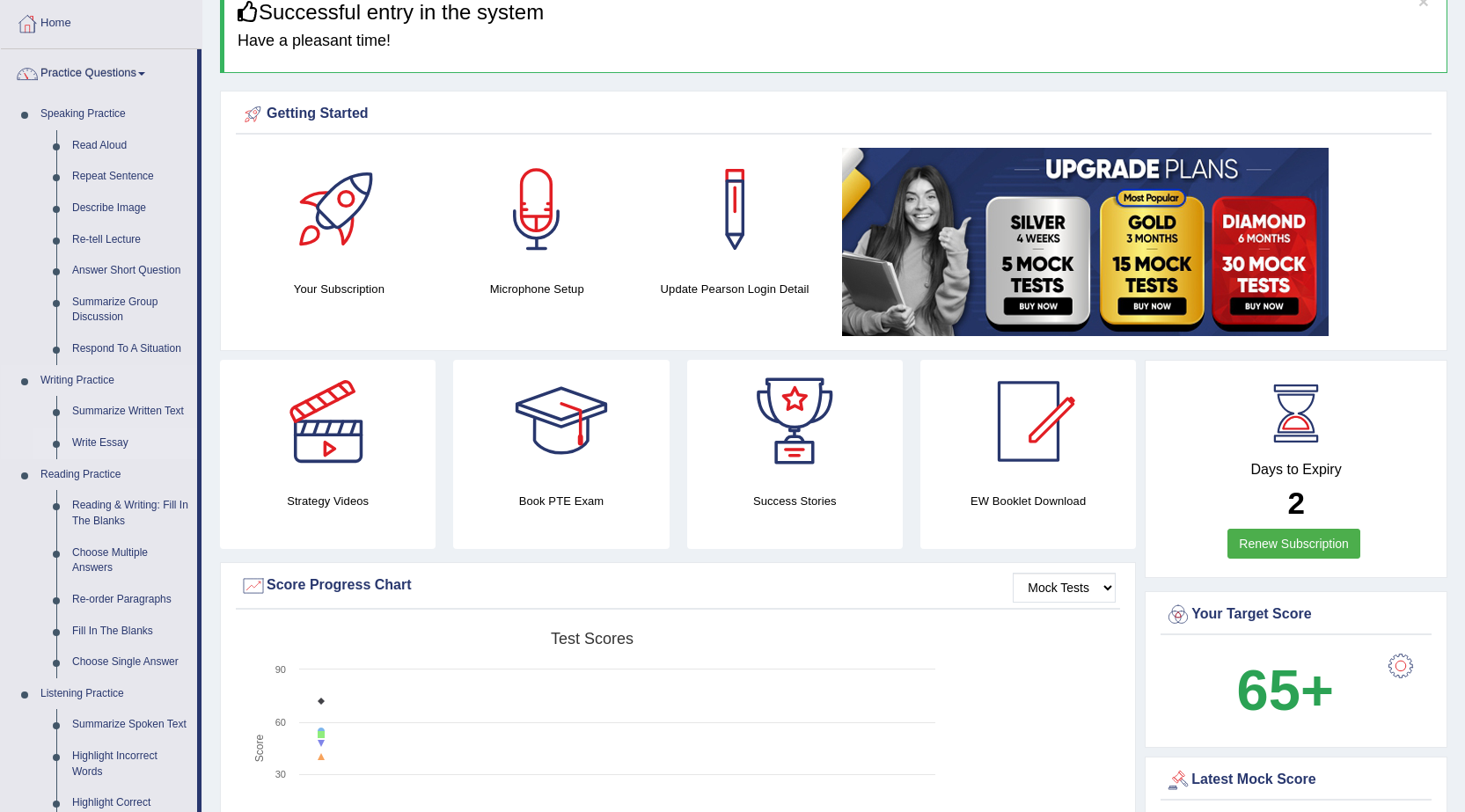
click at [96, 433] on link "Write Essay" at bounding box center [130, 444] width 133 height 31
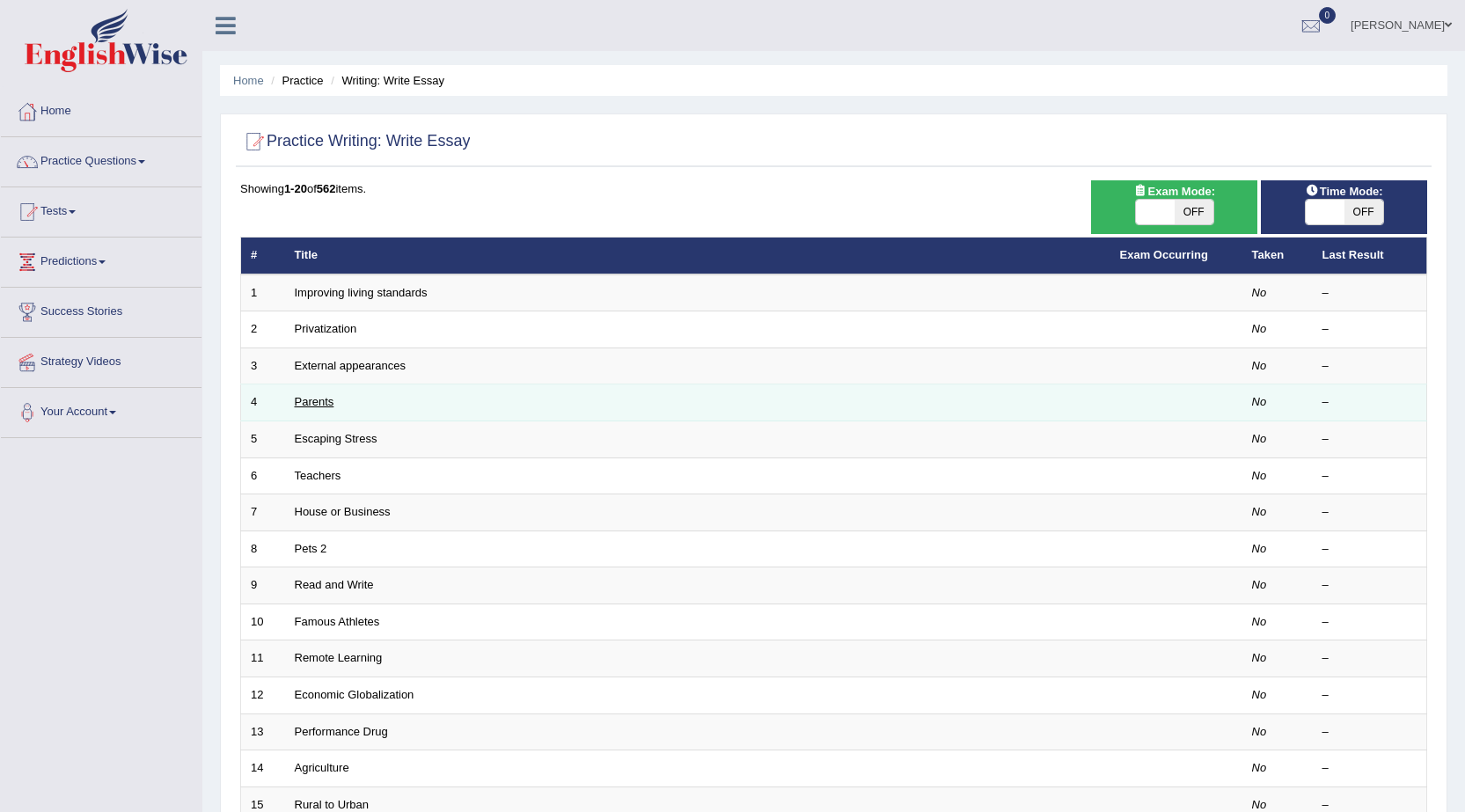
click at [318, 395] on link "Parents" at bounding box center [314, 401] width 39 height 13
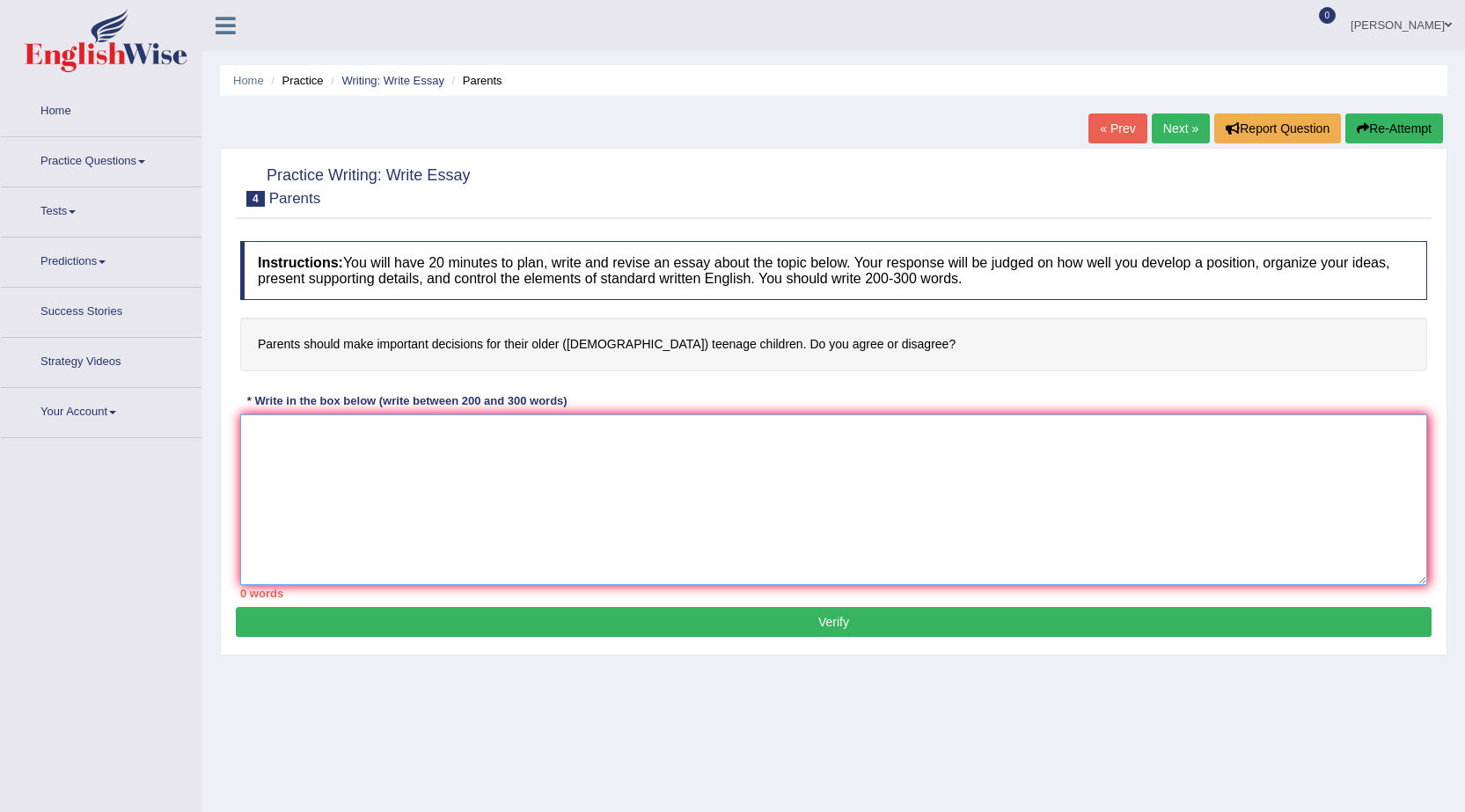
click at [366, 452] on textarea at bounding box center [834, 500] width 1187 height 171
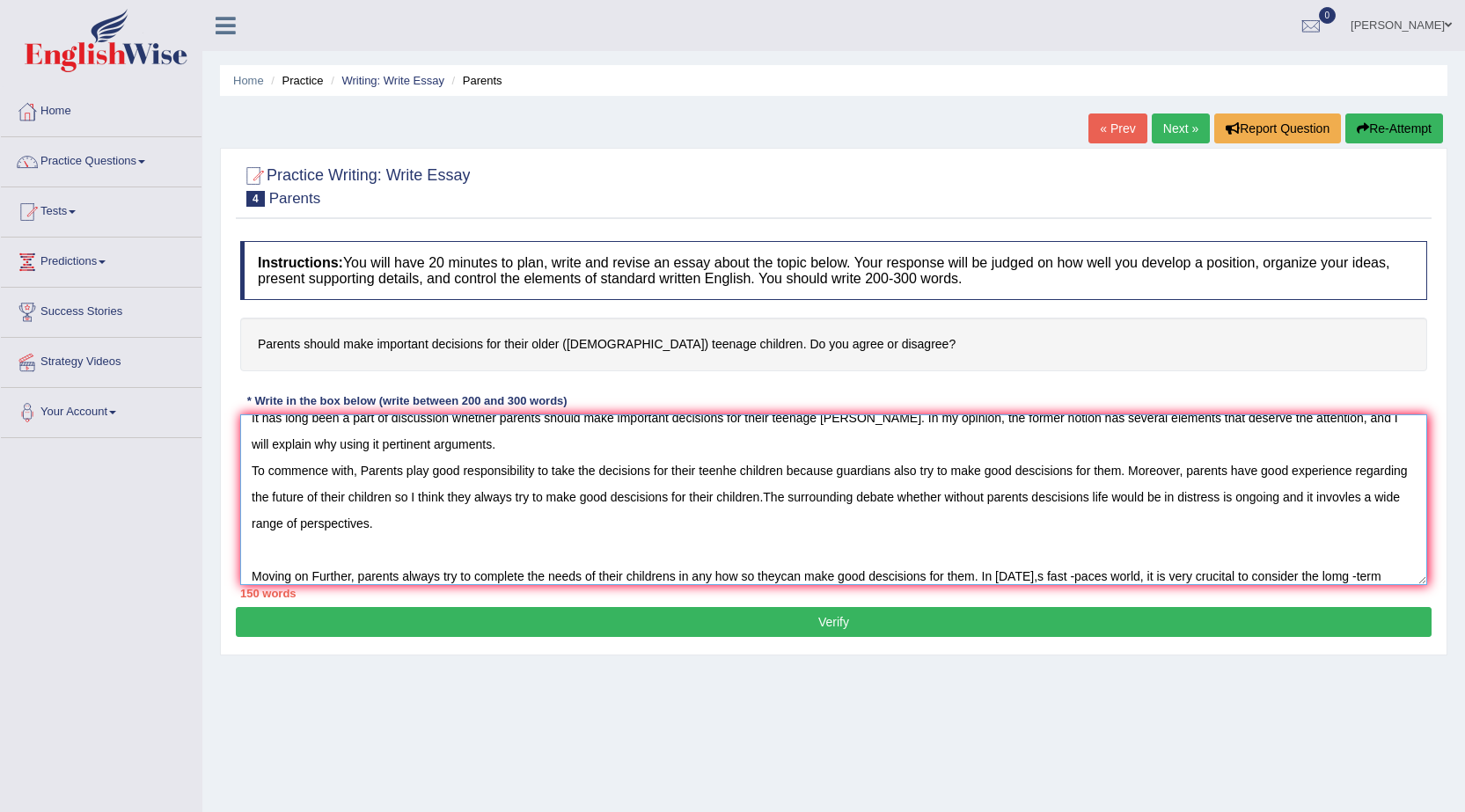
scroll to position [42, 0]
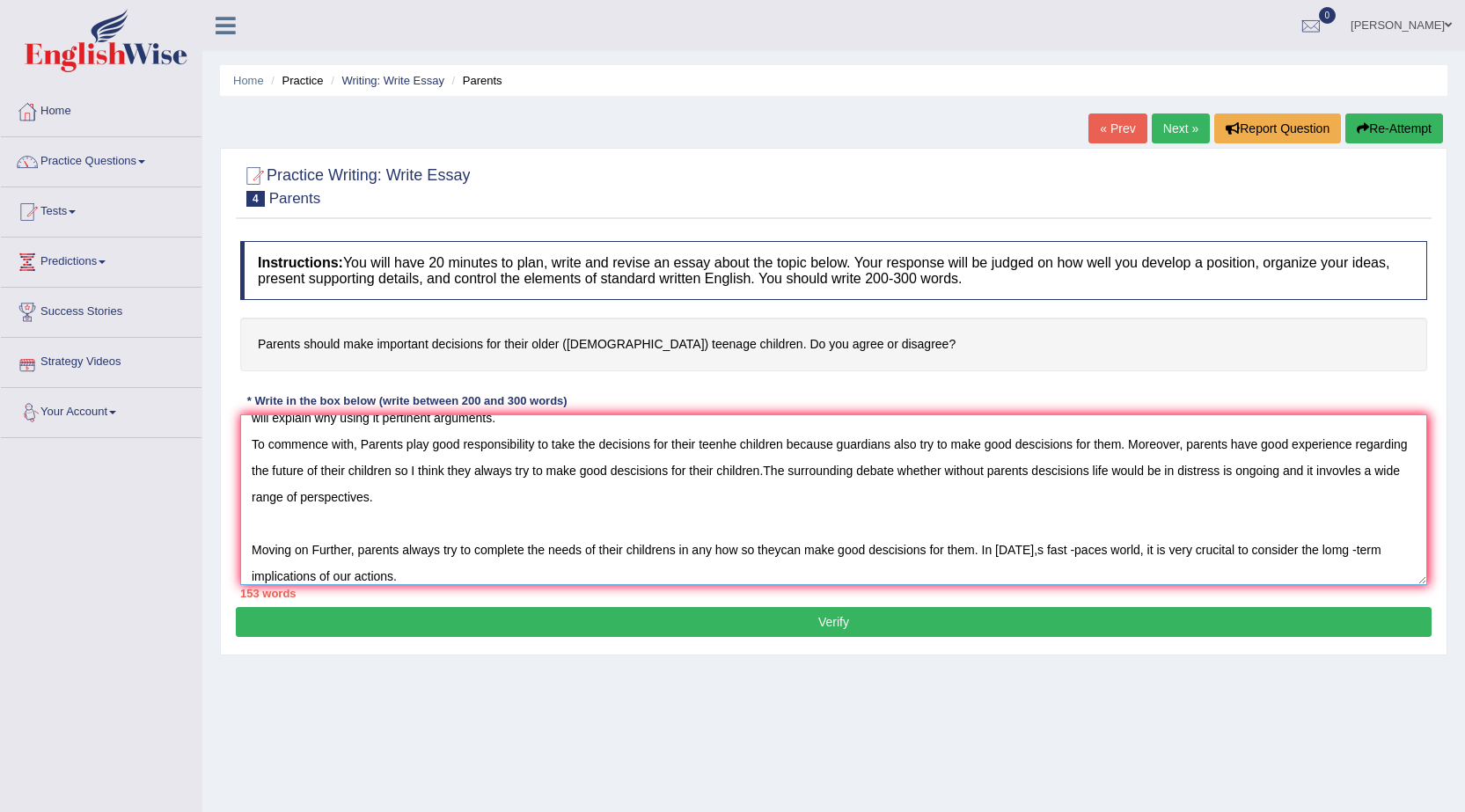
click at [474, 504] on textarea "It has long been a part of discussion whether parents should make important dec…" at bounding box center [834, 500] width 1187 height 171
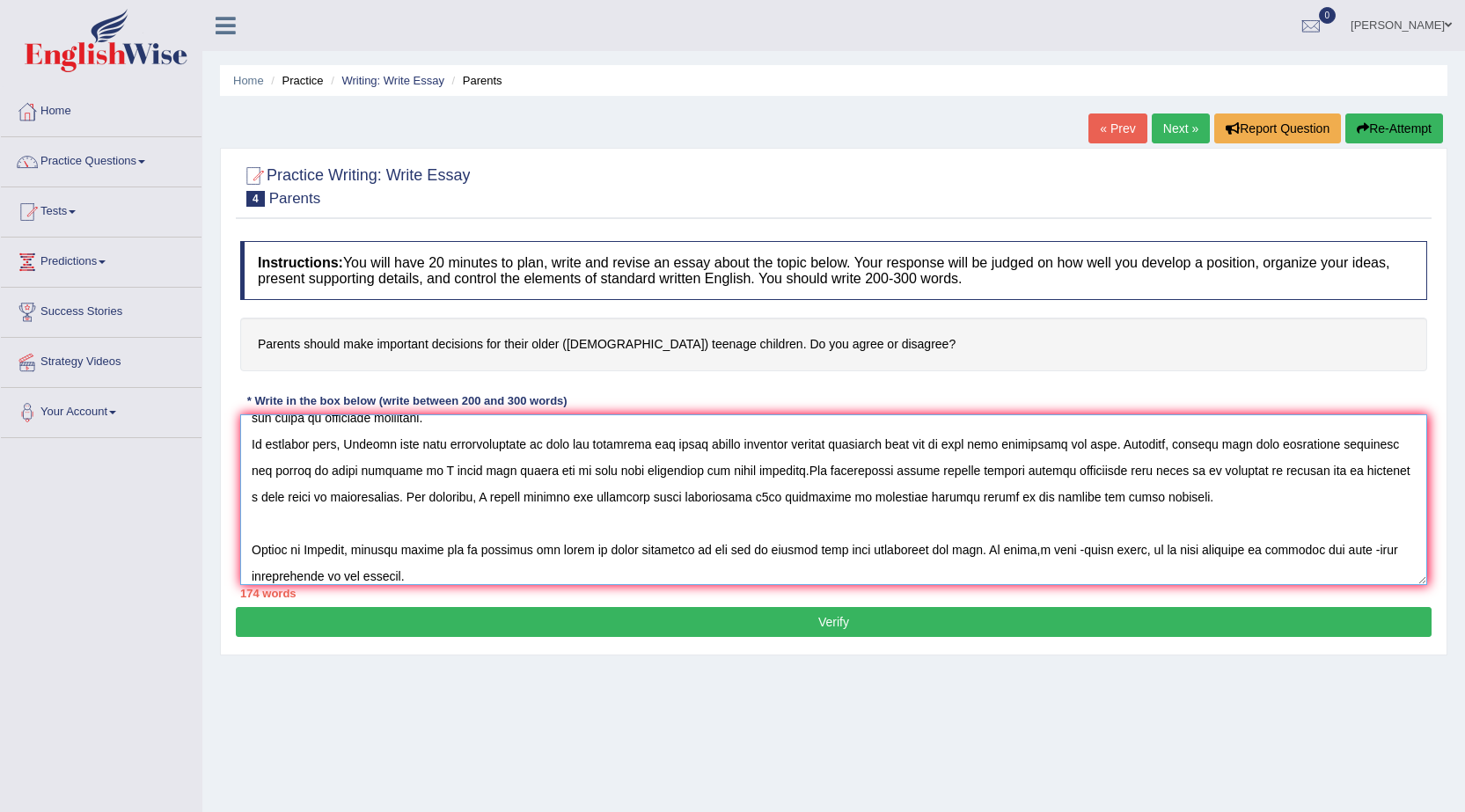
click at [409, 568] on textarea at bounding box center [834, 500] width 1187 height 171
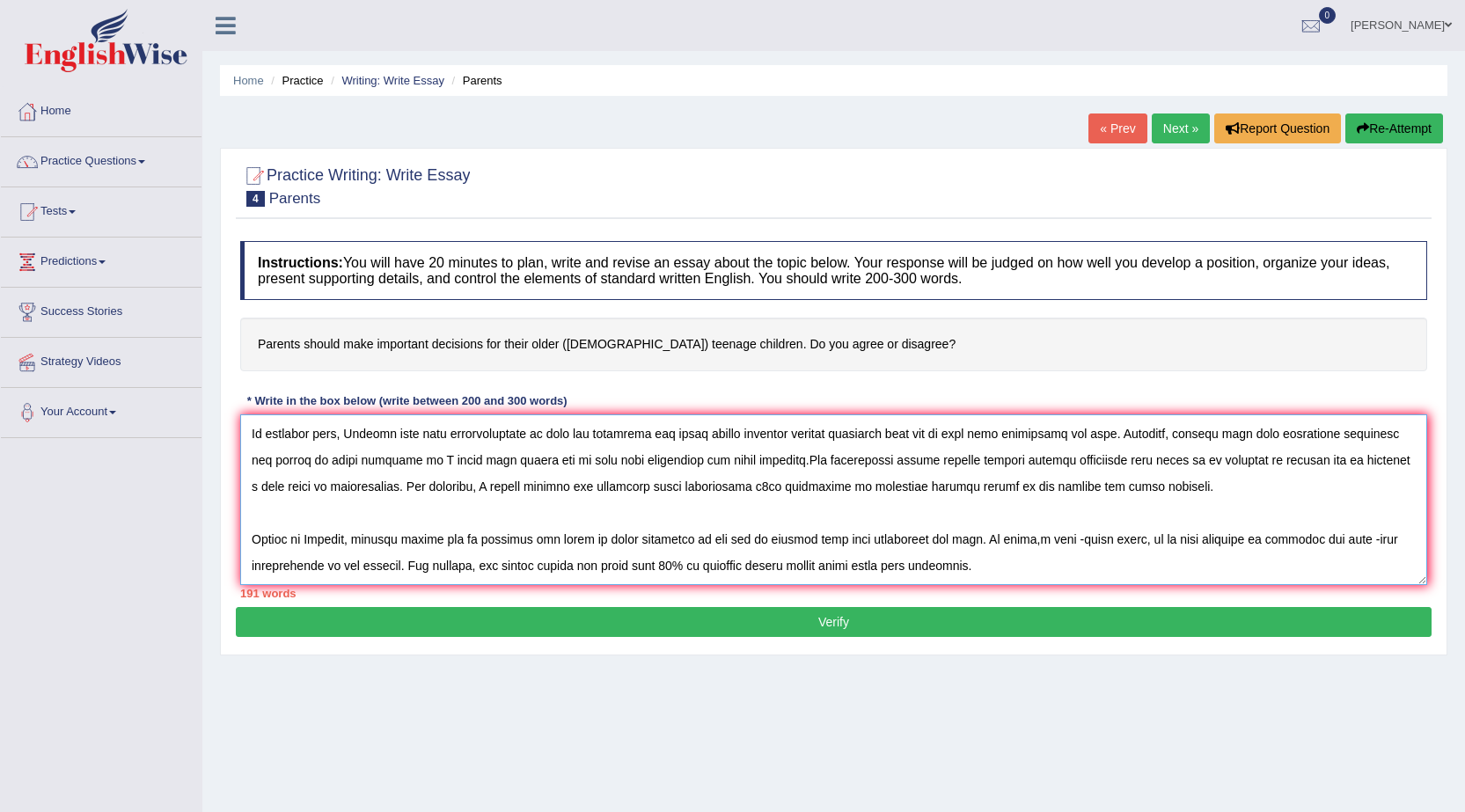
scroll to position [95, 0]
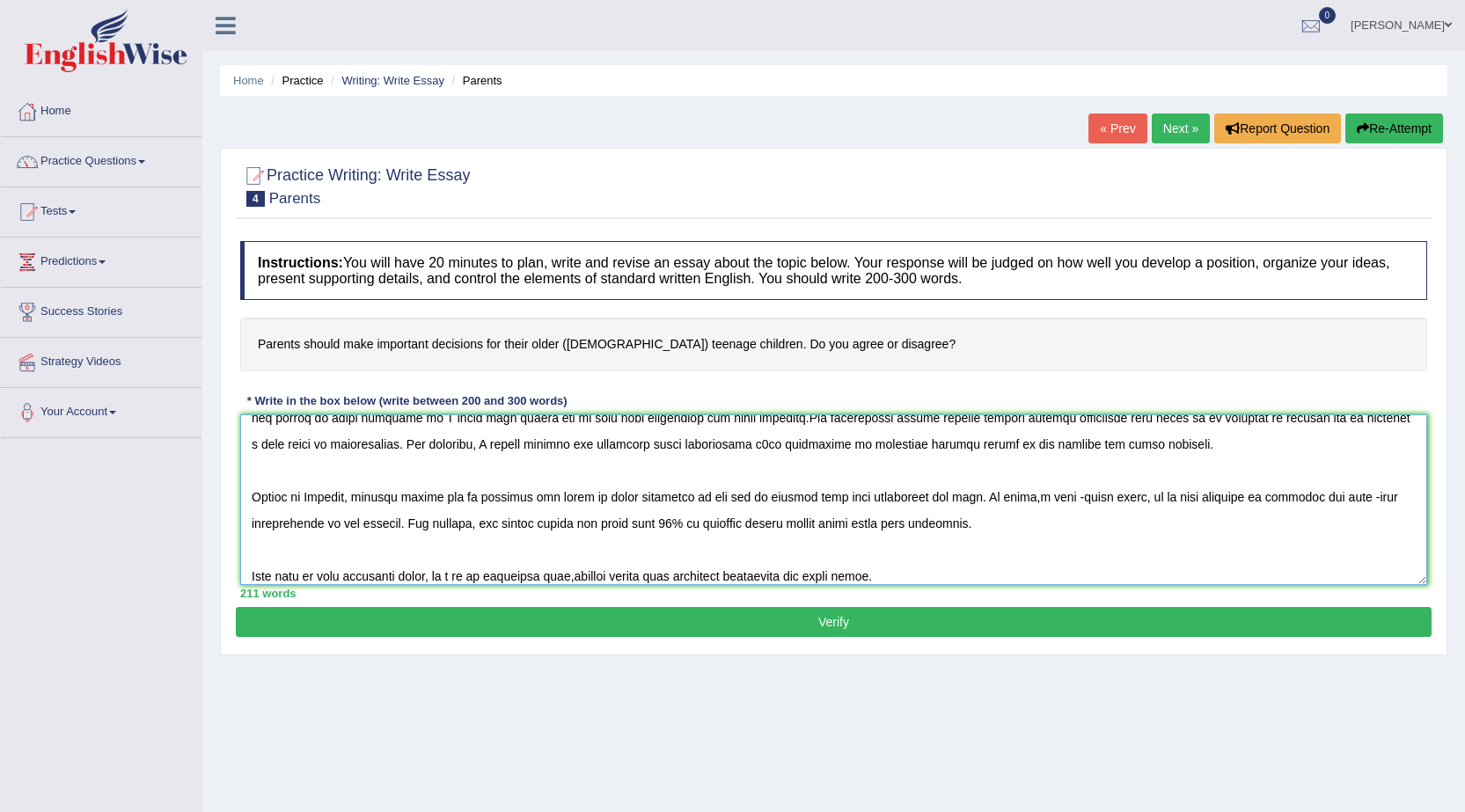
type textarea "It has long been a part of discussion whether parents should make important dec…"
click at [840, 629] on button "Verify" at bounding box center [834, 622] width 1196 height 30
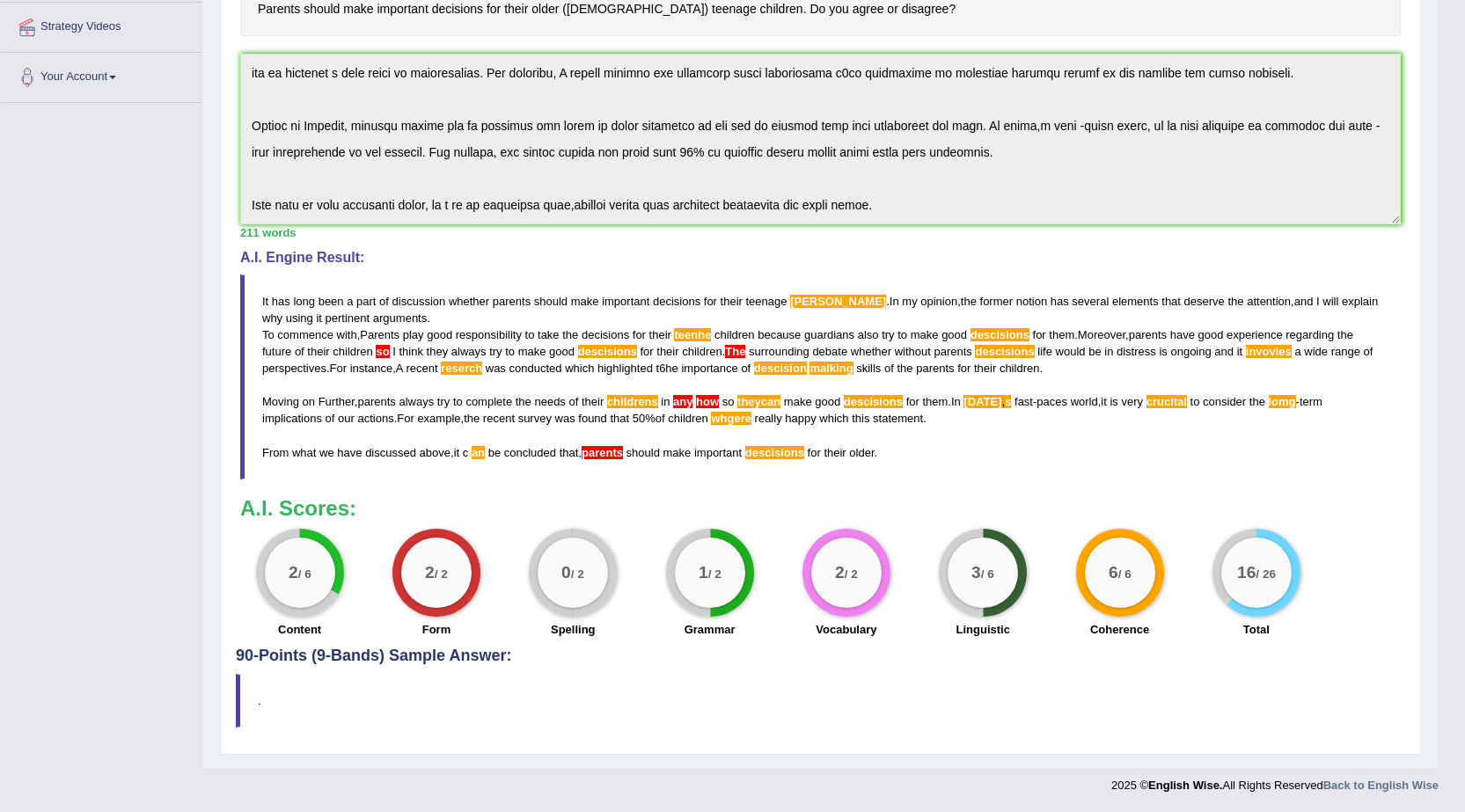
scroll to position [0, 0]
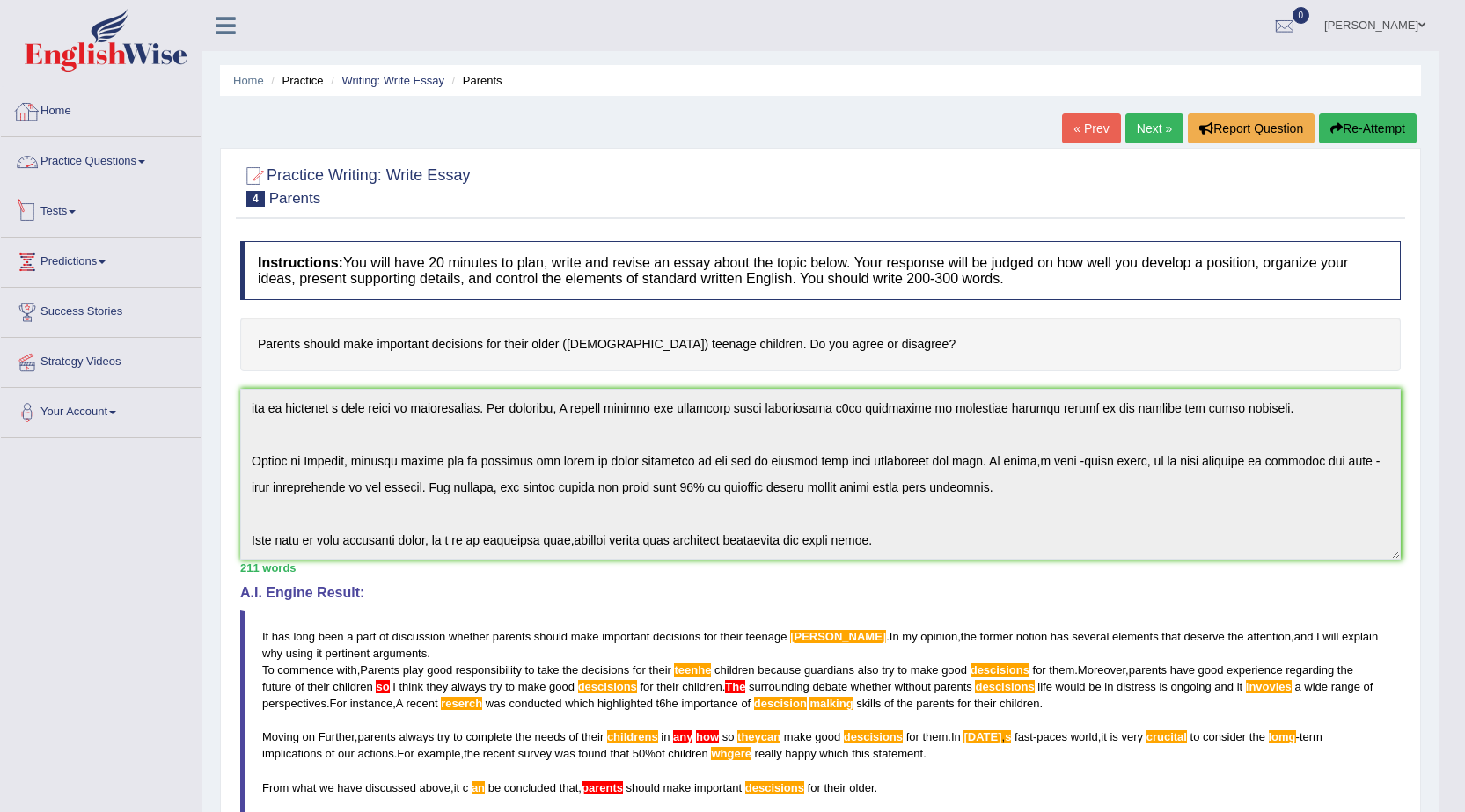
click at [64, 208] on link "Tests" at bounding box center [101, 209] width 200 height 44
click at [152, 155] on link "Practice Questions" at bounding box center [101, 159] width 200 height 44
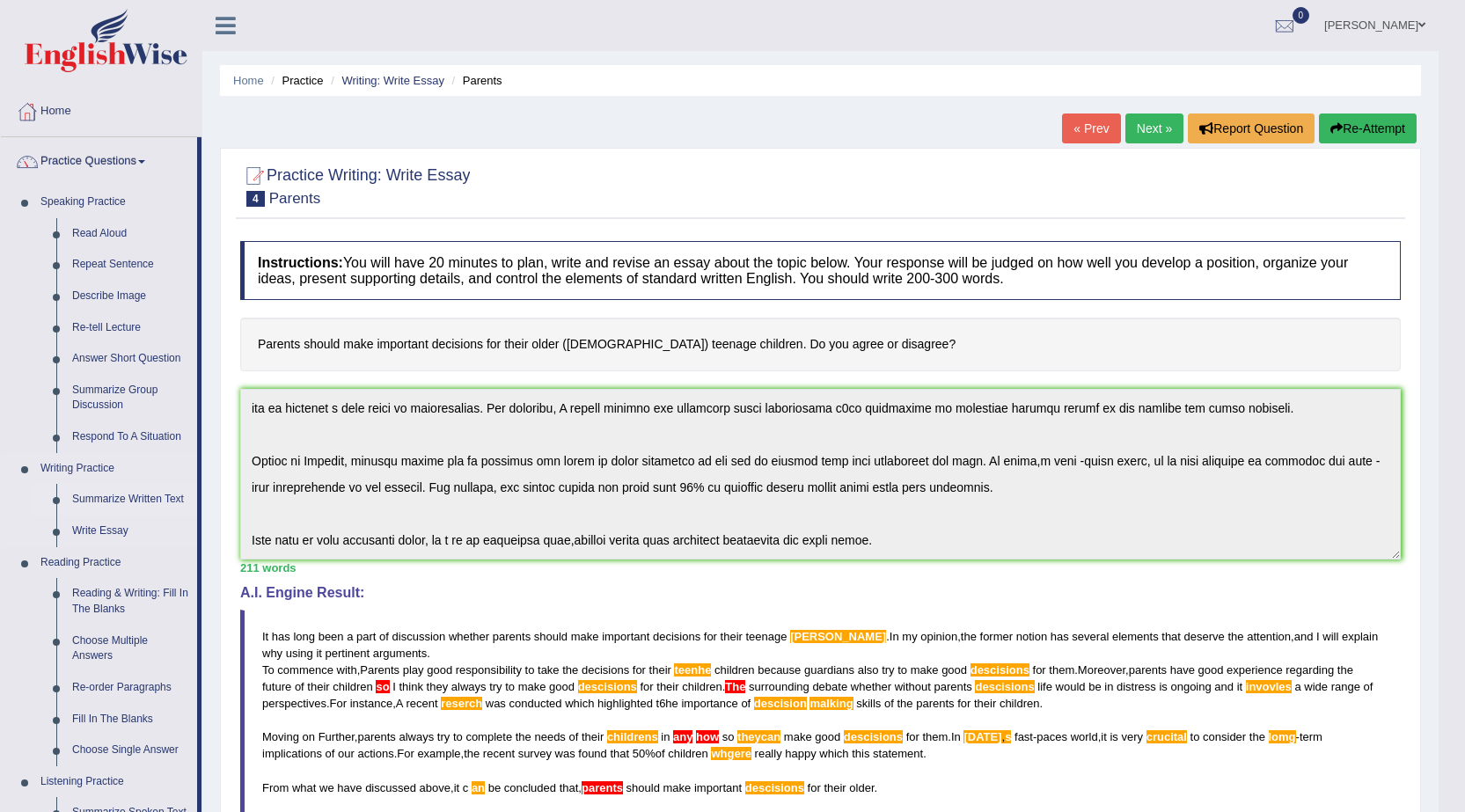
scroll to position [352, 0]
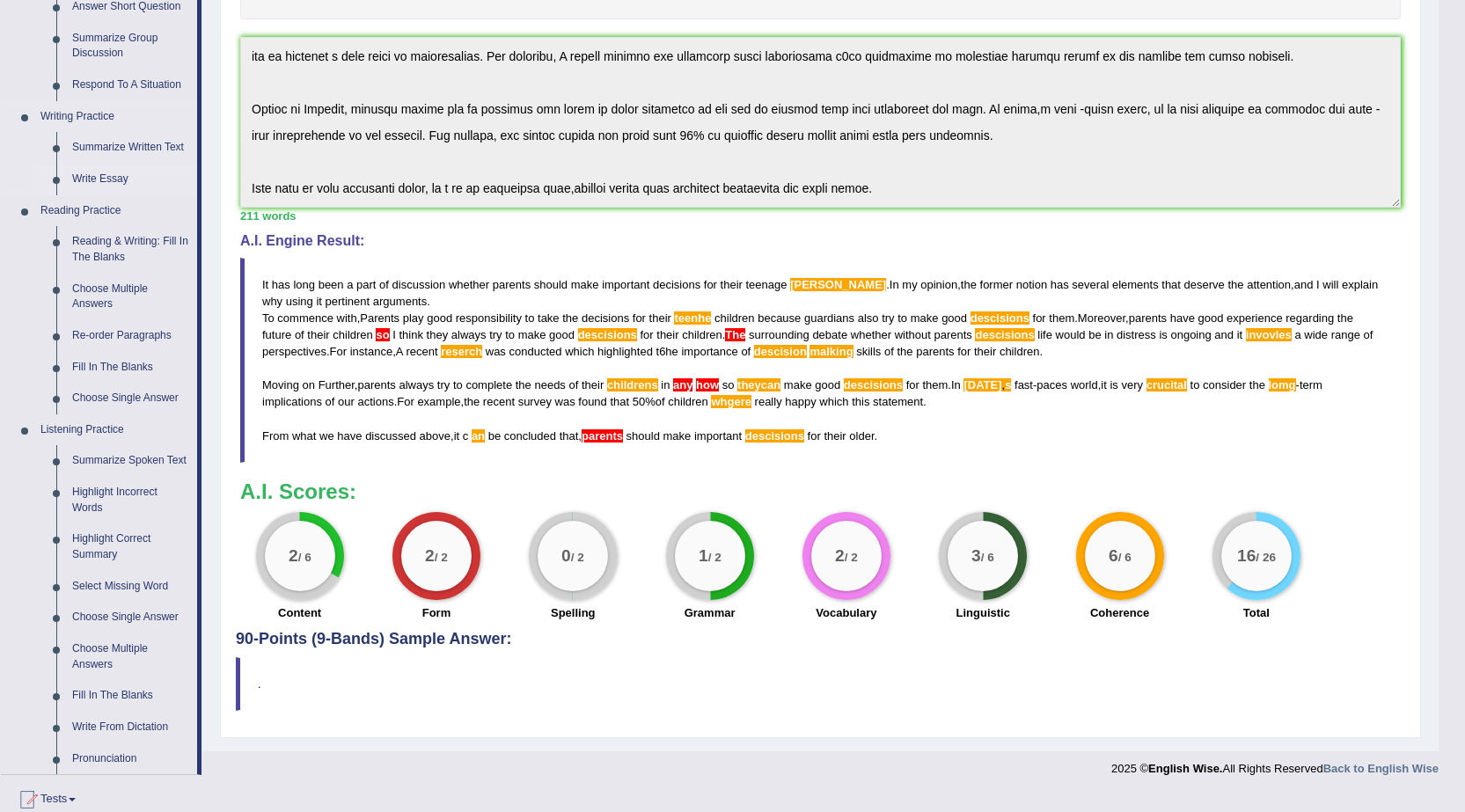
click at [116, 185] on link "Write Essay" at bounding box center [130, 179] width 133 height 31
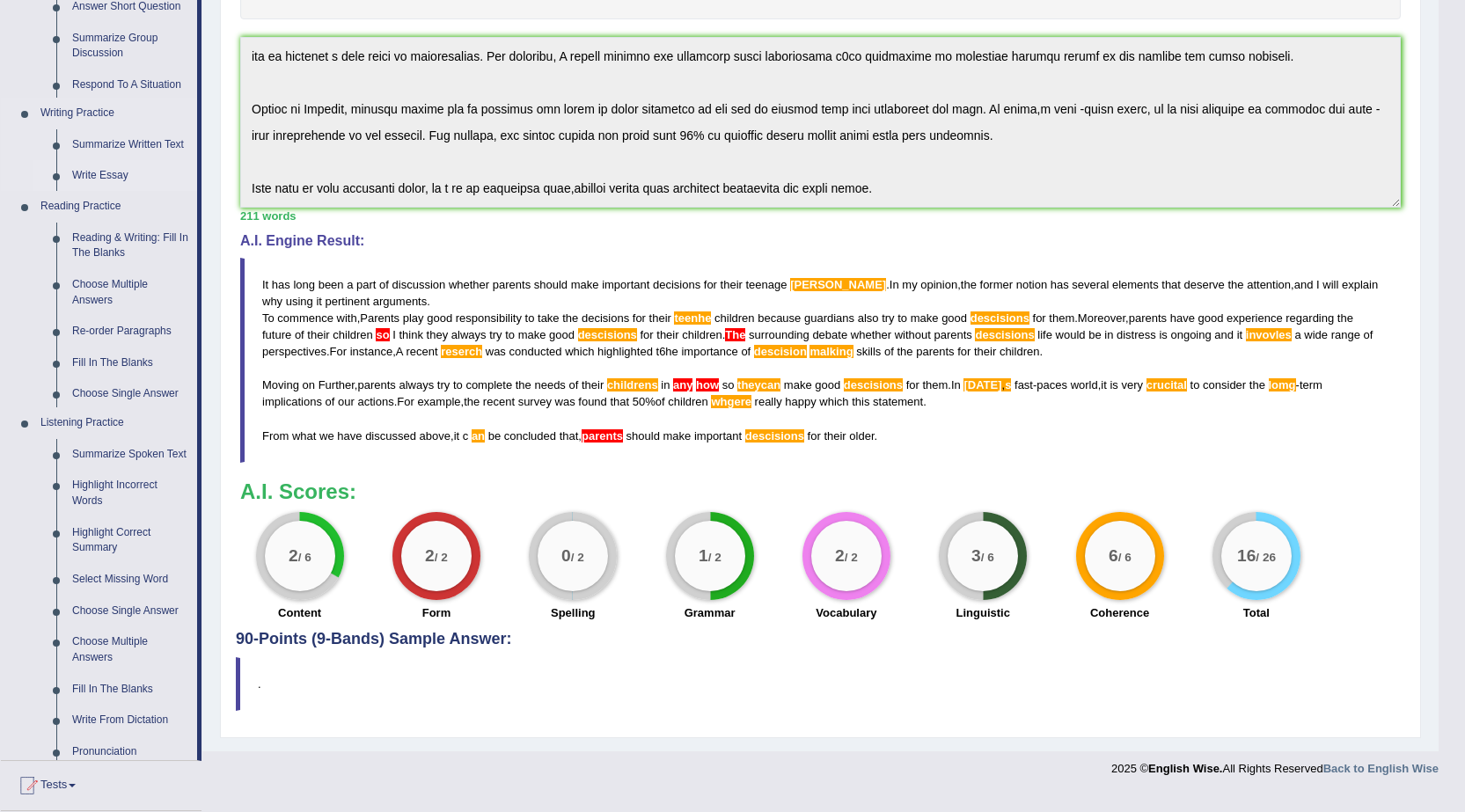
scroll to position [335, 0]
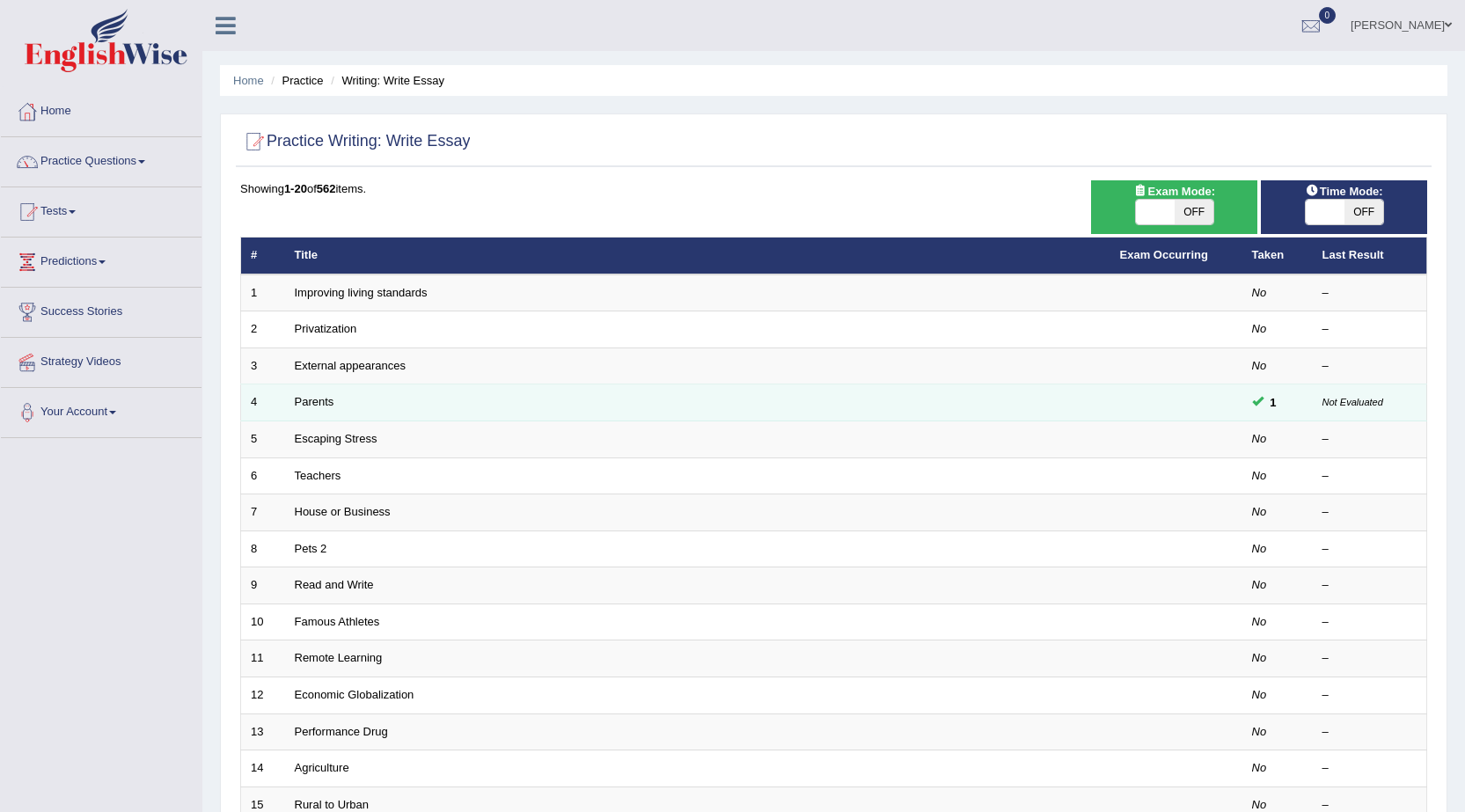
click at [1254, 409] on td "1" at bounding box center [1278, 403] width 71 height 37
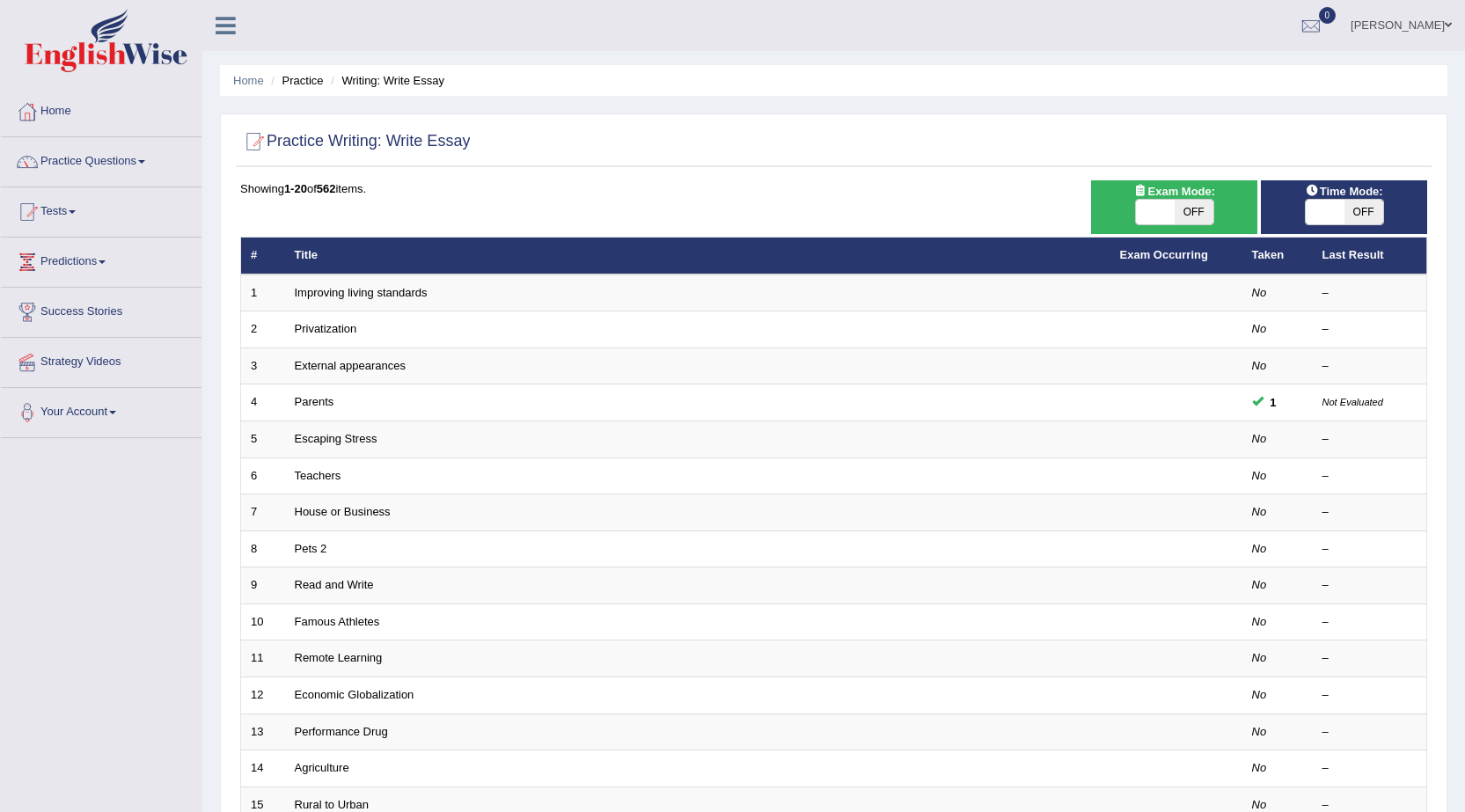
drag, startPoint x: 783, startPoint y: 2, endPoint x: 511, endPoint y: 260, distance: 374.9
click at [560, 272] on th "Title" at bounding box center [697, 256] width 826 height 37
click at [240, 17] on link at bounding box center [225, 23] width 47 height 27
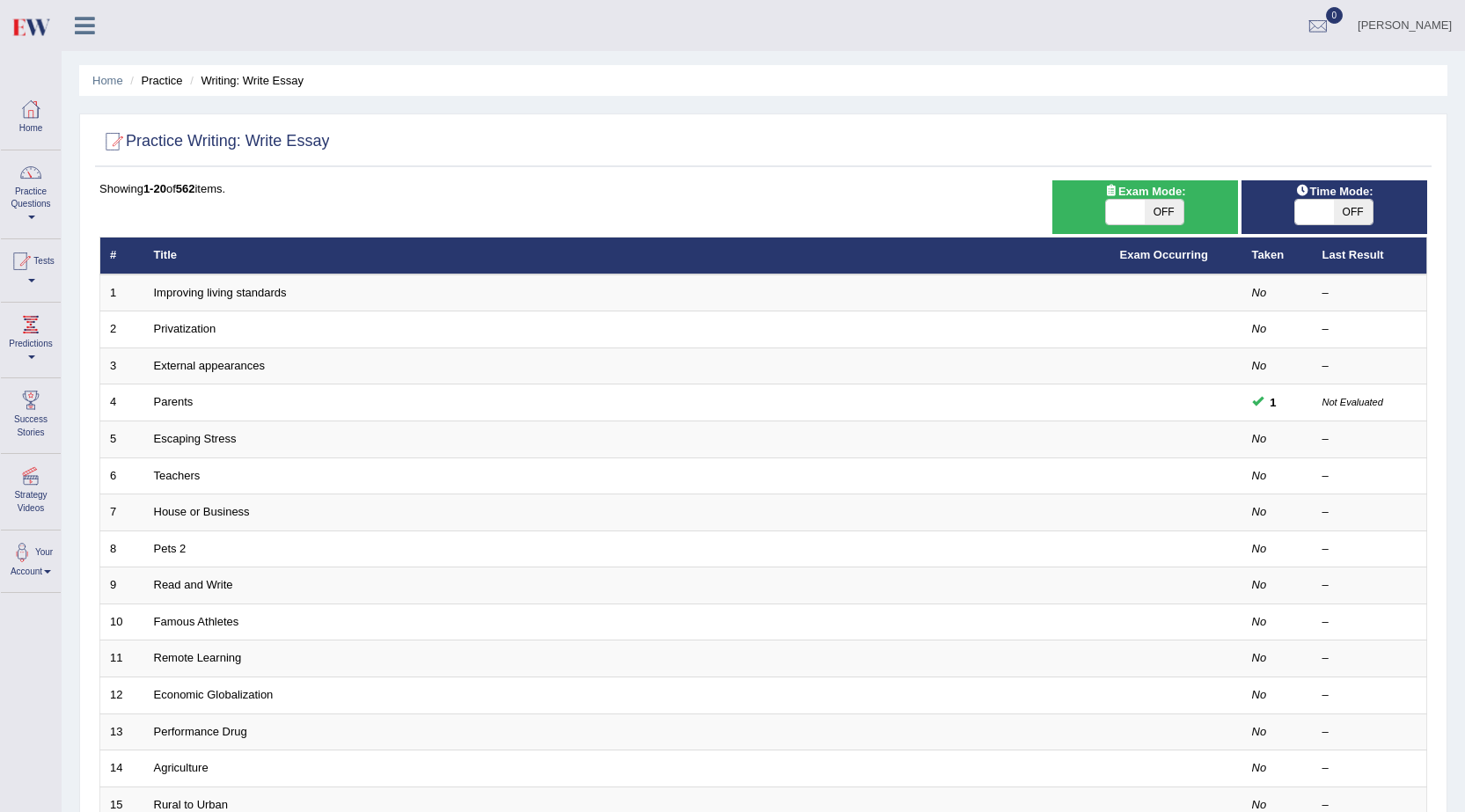
click at [225, 23] on div "[PERSON_NAME] Toggle navigation Username: 0421250247 Access Type: Online Subscr…" at bounding box center [763, 26] width 1403 height 51
